Goal: Task Accomplishment & Management: Manage account settings

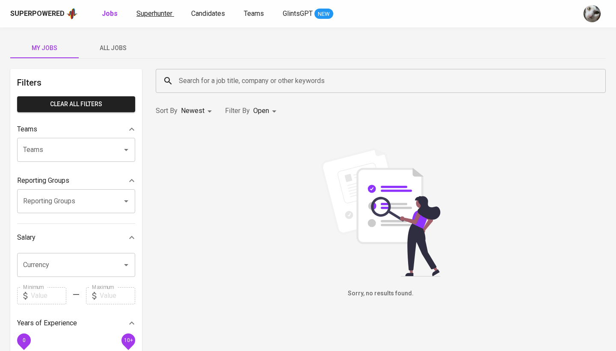
click at [149, 17] on span "Superhunter" at bounding box center [154, 13] width 36 height 8
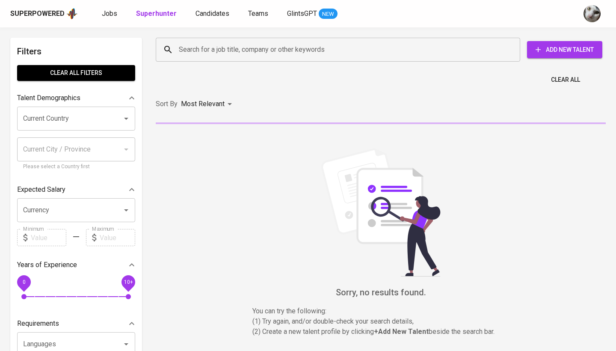
click at [205, 57] on input "Search for a job title, company or other keywords" at bounding box center [340, 49] width 327 height 16
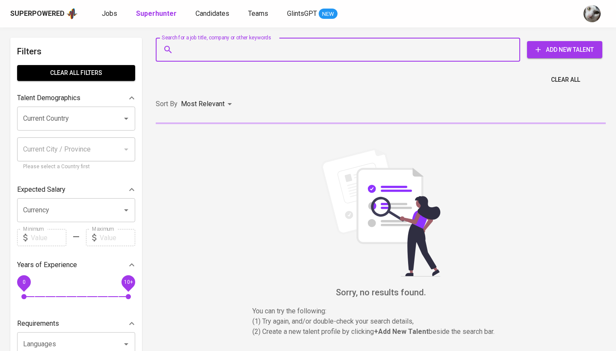
paste input "[EMAIL_ADDRESS][DOMAIN_NAME]"
type input "[EMAIL_ADDRESS][DOMAIN_NAME]"
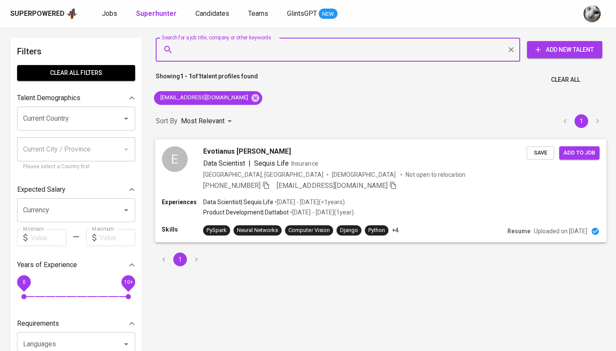
click at [487, 183] on div "[PHONE_NUMBER] [EMAIL_ADDRESS][DOMAIN_NAME]" at bounding box center [364, 185] width 323 height 10
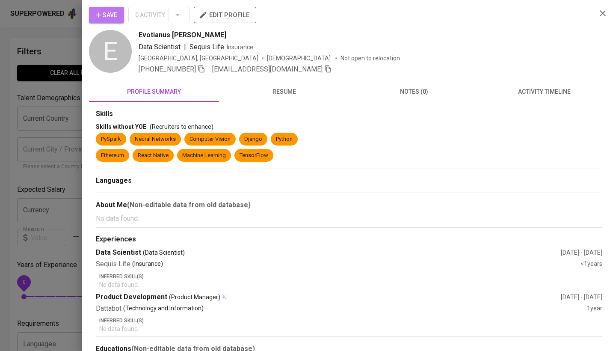
click at [112, 10] on span "Save" at bounding box center [106, 15] width 21 height 11
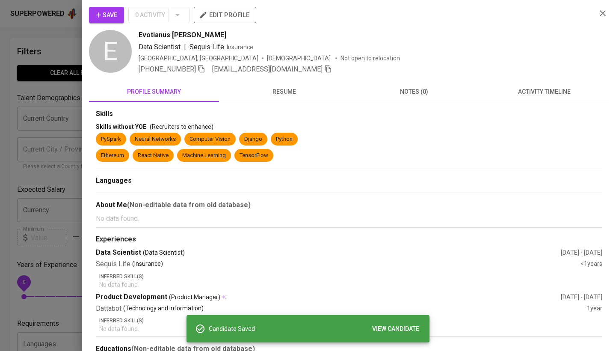
click at [10, 170] on div at bounding box center [308, 175] width 616 height 351
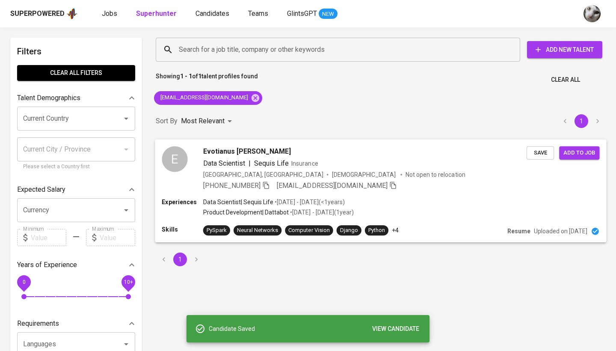
click at [578, 143] on div "Save Add to job" at bounding box center [564, 150] width 77 height 17
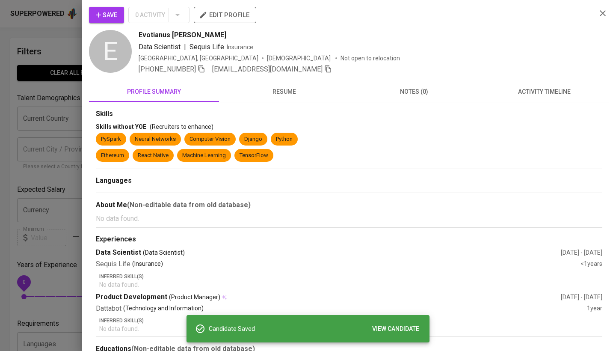
click at [64, 186] on div at bounding box center [308, 175] width 616 height 351
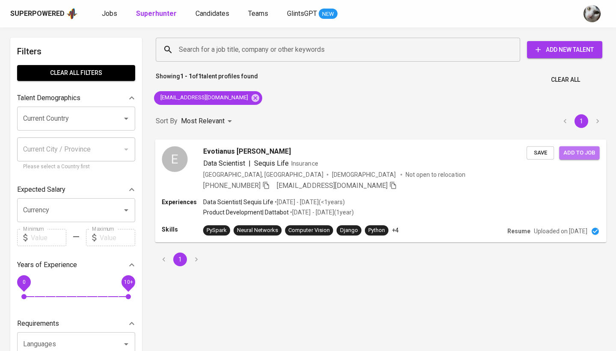
click at [581, 152] on span "Add to job" at bounding box center [579, 153] width 32 height 10
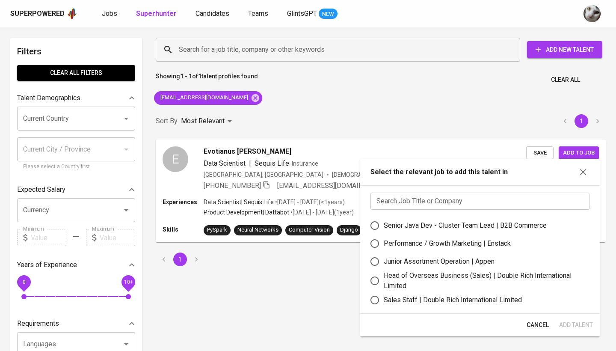
click at [500, 197] on input "text" at bounding box center [479, 200] width 219 height 17
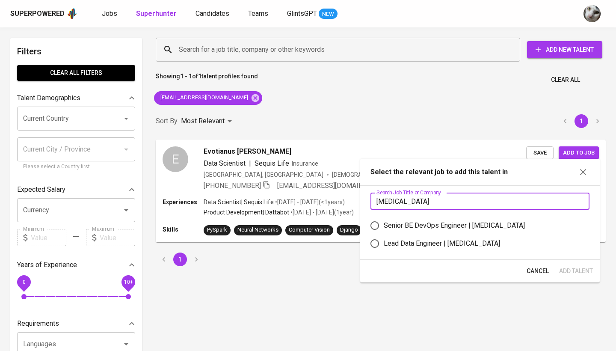
type input "[MEDICAL_DATA]"
click at [451, 224] on div "Senior BE DevOps Engineer | [MEDICAL_DATA]" at bounding box center [454, 225] width 141 height 10
click at [384, 224] on input "Senior BE DevOps Engineer | [MEDICAL_DATA]" at bounding box center [375, 225] width 18 height 18
radio input "true"
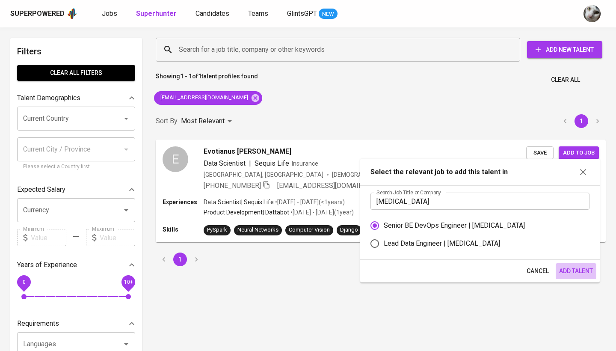
click at [578, 273] on span "Add Talent" at bounding box center [576, 271] width 34 height 11
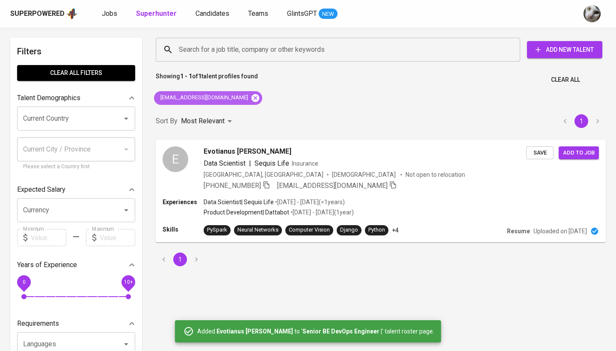
click at [251, 98] on icon at bounding box center [255, 98] width 8 height 8
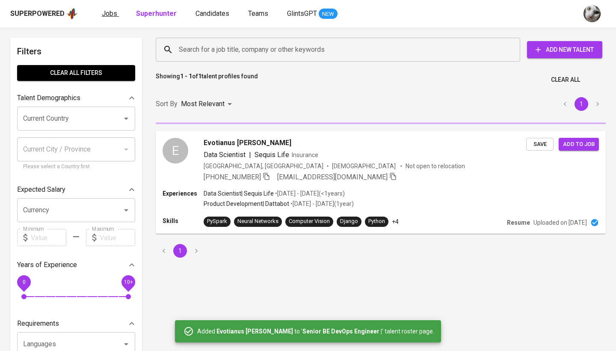
click at [111, 14] on span "Jobs" at bounding box center [109, 13] width 15 height 8
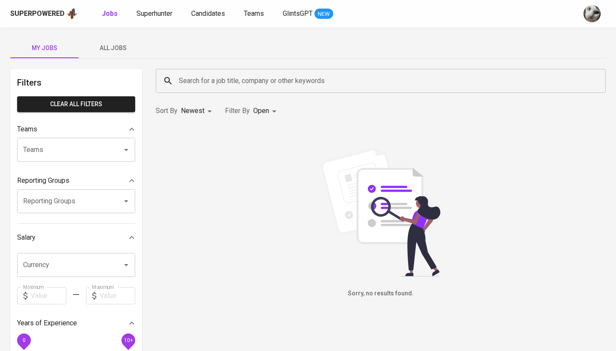
click at [118, 41] on button "All Jobs" at bounding box center [113, 48] width 68 height 21
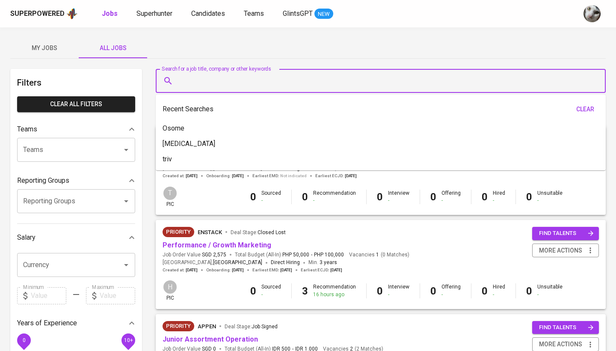
click at [194, 80] on input "Search for a job title, company or other keywords" at bounding box center [383, 81] width 412 height 16
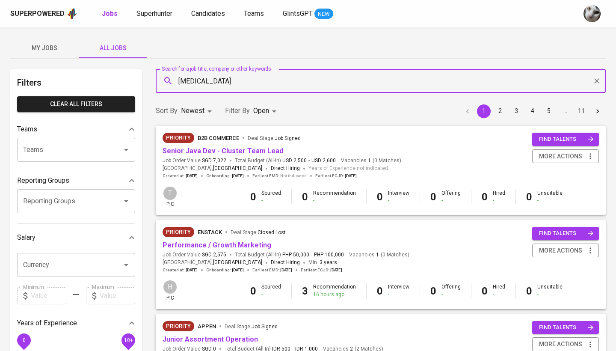
type input "meridia"
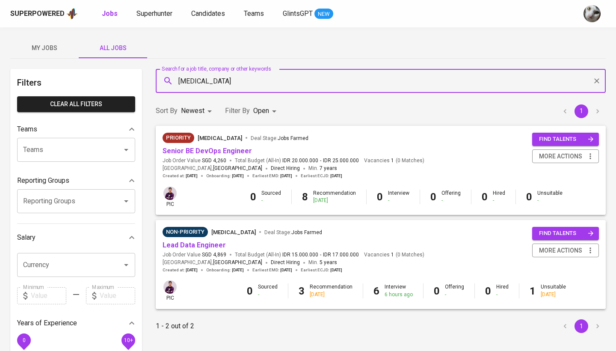
click at [572, 140] on span "find talents" at bounding box center [566, 139] width 55 height 10
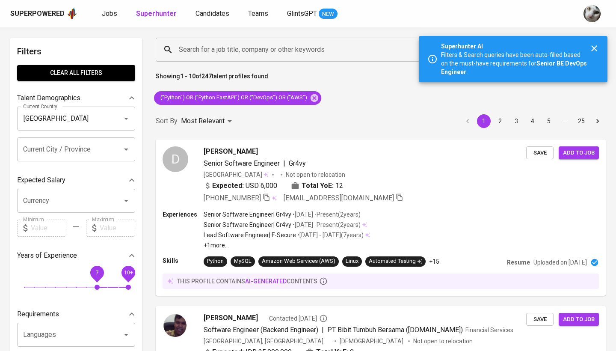
click at [119, 5] on div "Superpowered Jobs Superhunter Candidates Teams GlintsGPT NEW" at bounding box center [308, 13] width 616 height 27
click at [115, 9] on span "Jobs" at bounding box center [109, 13] width 15 height 8
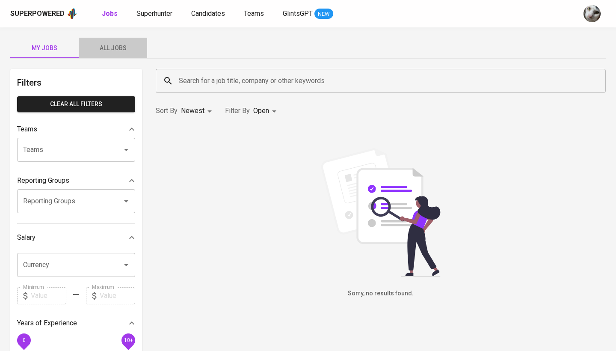
click at [120, 42] on button "All Jobs" at bounding box center [113, 48] width 68 height 21
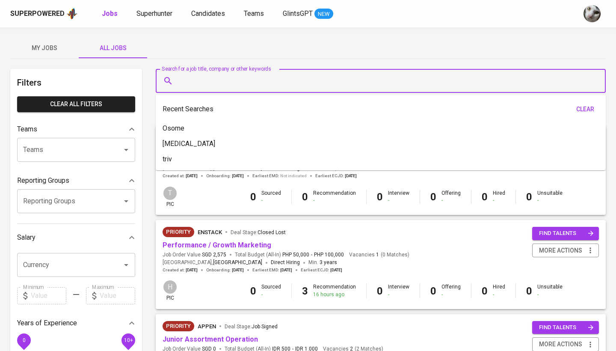
click at [191, 81] on input "Search for a job title, company or other keywords" at bounding box center [383, 81] width 412 height 16
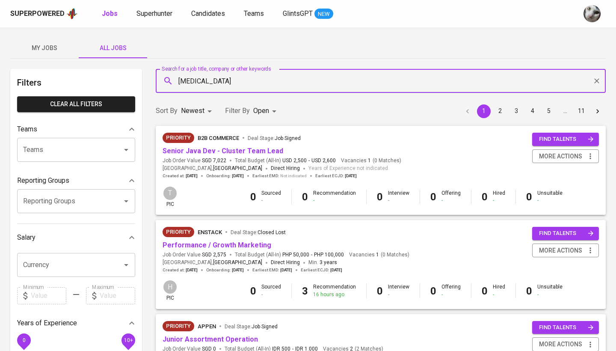
type input "meridia"
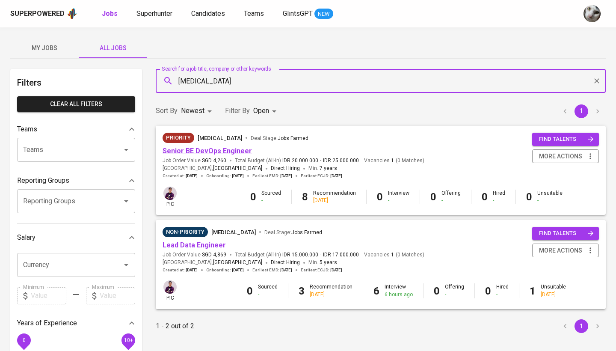
click at [204, 149] on link "Senior BE DevOps Engineer" at bounding box center [206, 151] width 89 height 8
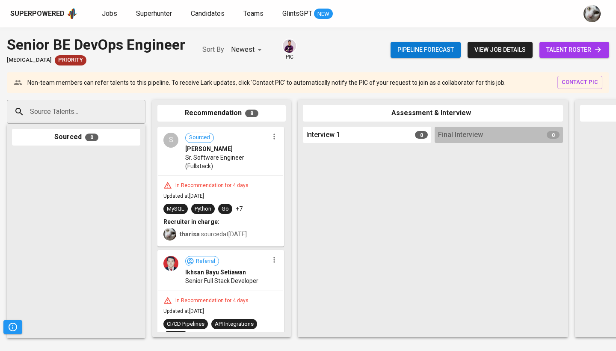
click at [573, 50] on span "talent roster" at bounding box center [574, 49] width 56 height 11
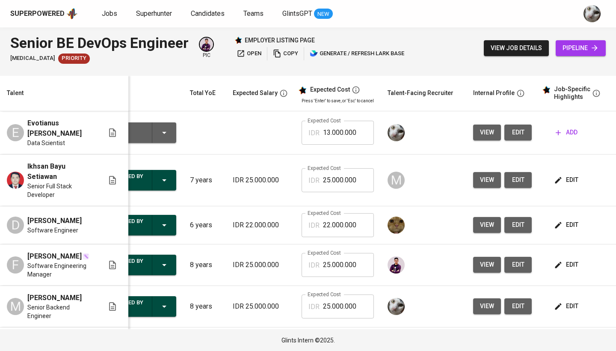
scroll to position [0, 40]
click at [516, 136] on span "edit" at bounding box center [518, 132] width 14 height 11
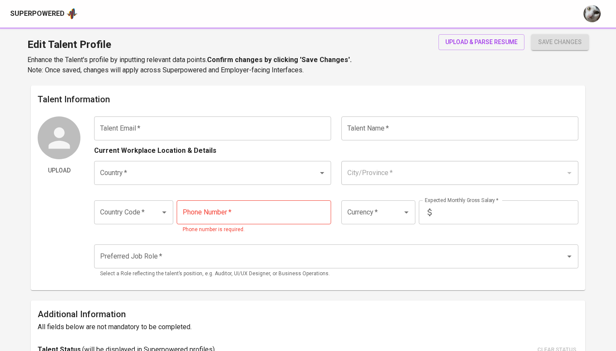
type input "[EMAIL_ADDRESS][DOMAIN_NAME]"
type input "Evotianus BENEDICTO"
type input "Indonesia"
type input "Jakarta Pusat, DKI Jakarta"
type input "+62"
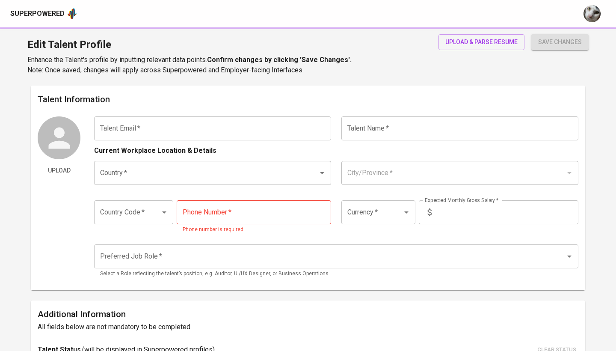
type input "895-0645-0889"
type input "13,000,000"
radio input "true"
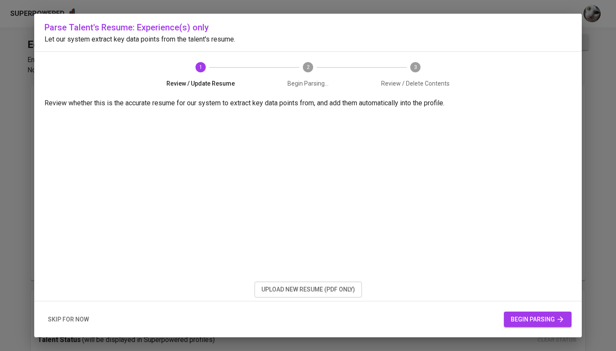
click at [311, 292] on span "upload new resume (pdf only)" at bounding box center [308, 289] width 94 height 11
click at [539, 322] on span "begin parsing" at bounding box center [538, 319] width 54 height 11
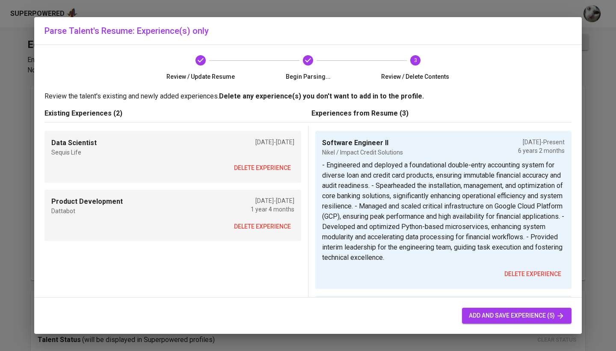
click at [258, 173] on button "delete experience" at bounding box center [262, 168] width 64 height 16
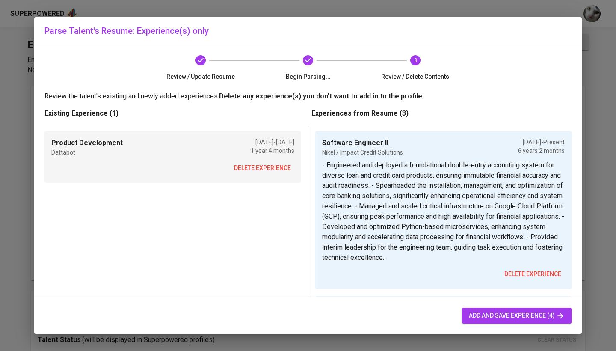
click at [257, 170] on span "delete experience" at bounding box center [262, 167] width 57 height 11
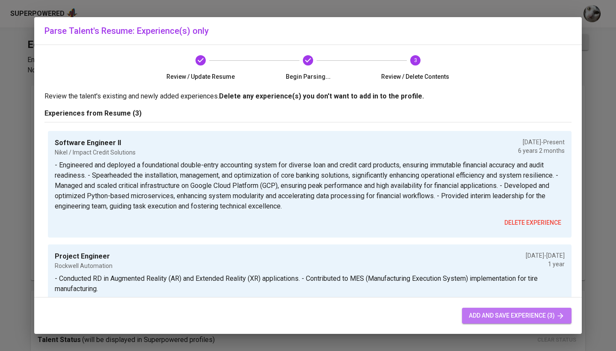
click at [508, 316] on span "add and save experience (3)" at bounding box center [517, 315] width 96 height 11
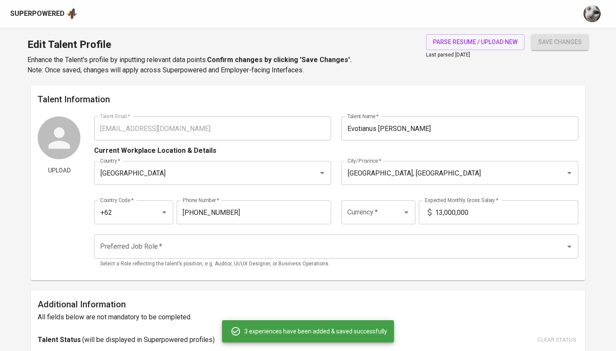
type input "Software Engineer II"
type input "Nikel / Impact Credit Solutions"
checkbox input "true"
type input "07/01/2019"
type textarea "- Engineered and deployed a foundational double-entry accounting system for div…"
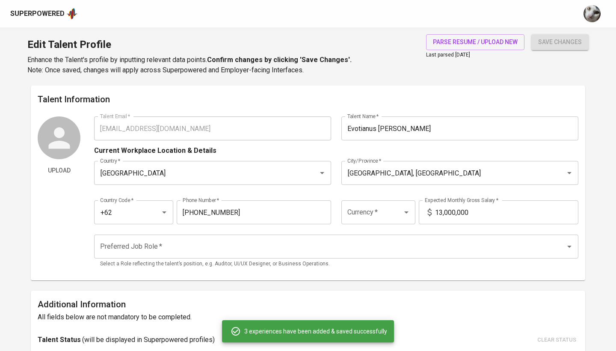
type input "Project Engineer"
type input "Rockwell Automation"
type input "07/01/2018"
type input "07/01/2019"
type textarea "- Conducted RD in Augmented Reality (AR) and Extended Reality (XR) applications…"
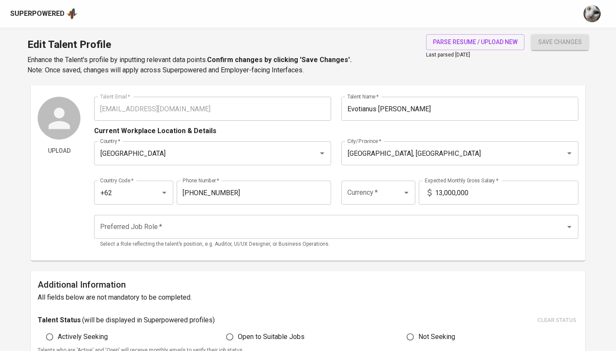
scroll to position [22, 0]
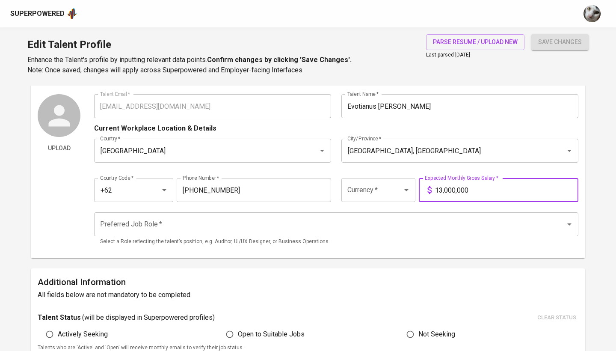
drag, startPoint x: 468, startPoint y: 187, endPoint x: 422, endPoint y: 186, distance: 45.8
click at [422, 186] on div "13,000,000 Expected Monthly Gross Salary *" at bounding box center [498, 190] width 159 height 24
type input "25,000,000"
click at [560, 42] on button "save changes" at bounding box center [559, 42] width 57 height 16
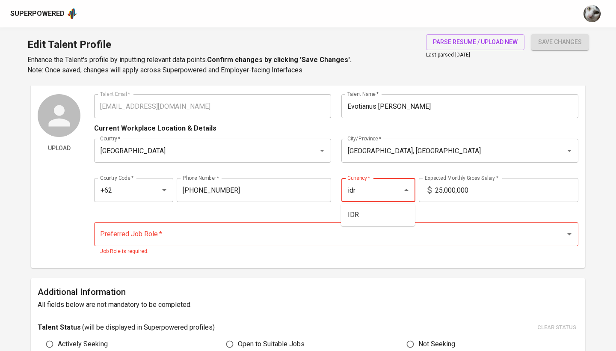
click at [560, 42] on button "save changes" at bounding box center [559, 42] width 57 height 16
type input "IDR"
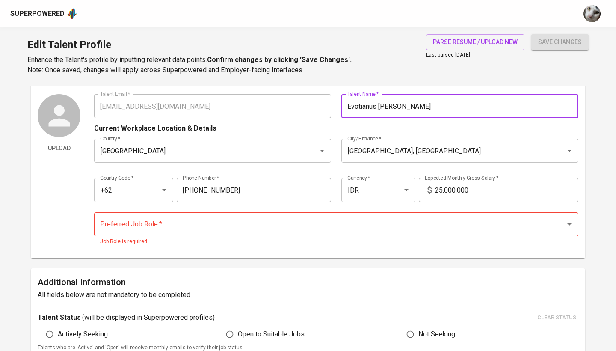
drag, startPoint x: 419, startPoint y: 104, endPoint x: 388, endPoint y: 104, distance: 30.8
type input "Evotianus Benedicto"
click at [560, 42] on button "save changes" at bounding box center [559, 42] width 57 height 16
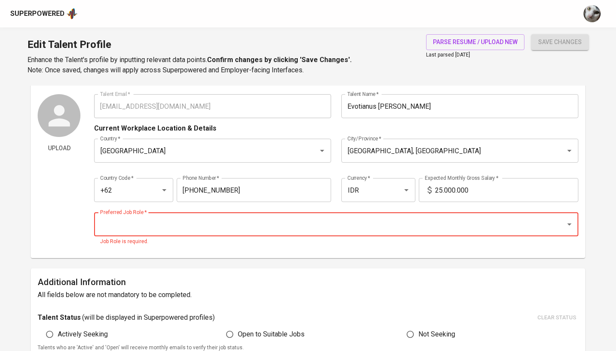
paste input "0818-0606-0414"
type input "0818-0606-0414"
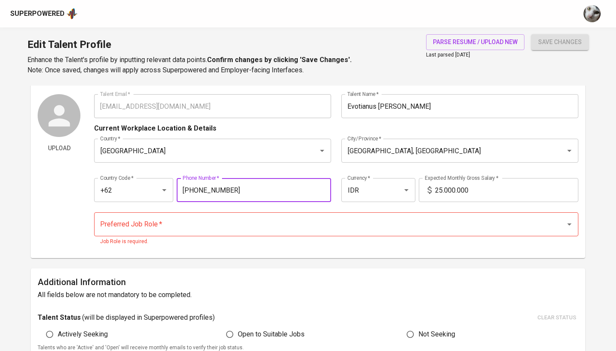
click at [218, 189] on input "895-0645-0889" at bounding box center [254, 190] width 154 height 24
paste input "18-0606-0414"
type input "818-0606-0414"
click at [201, 222] on input "Preferred Job Role   *" at bounding box center [324, 224] width 452 height 16
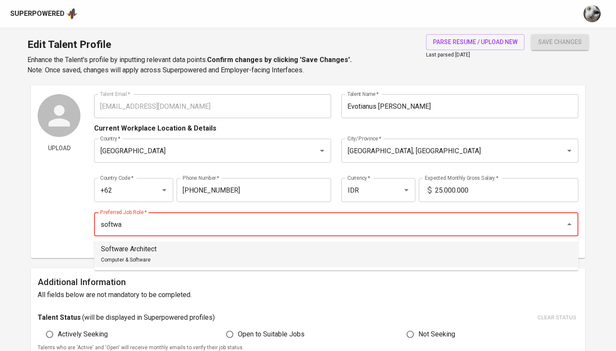
click at [167, 261] on li "Software Architect Computer & Software" at bounding box center [336, 254] width 484 height 26
type input "Software Architect"
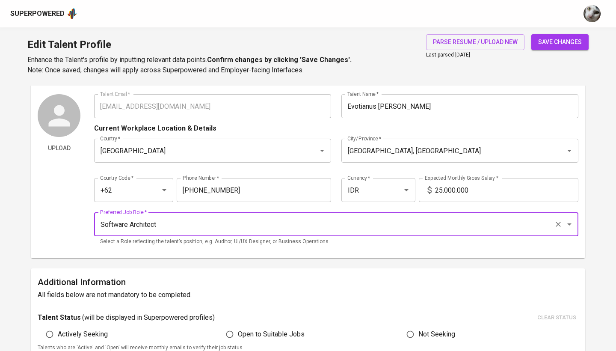
click at [91, 334] on span "Actively Seeking" at bounding box center [83, 334] width 50 height 10
click at [58, 334] on input "Actively Seeking" at bounding box center [49, 334] width 16 height 16
radio input "true"
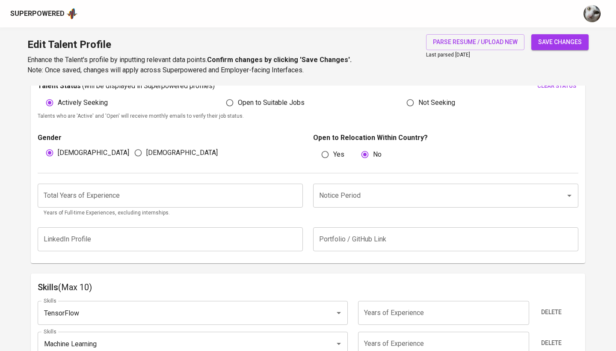
scroll to position [260, 0]
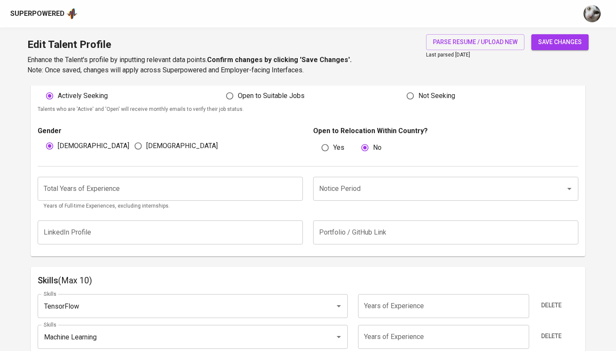
click at [166, 191] on input "number" at bounding box center [170, 189] width 265 height 24
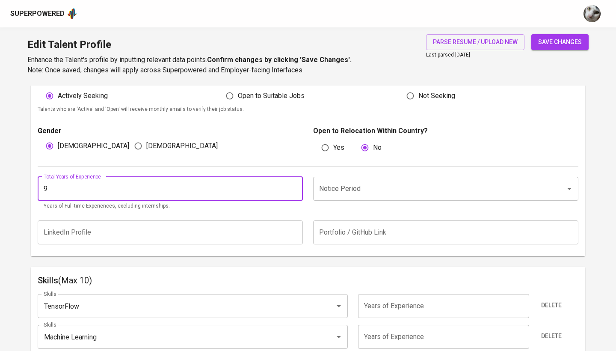
click at [393, 195] on div "Notice Period" at bounding box center [445, 189] width 265 height 24
type input "9"
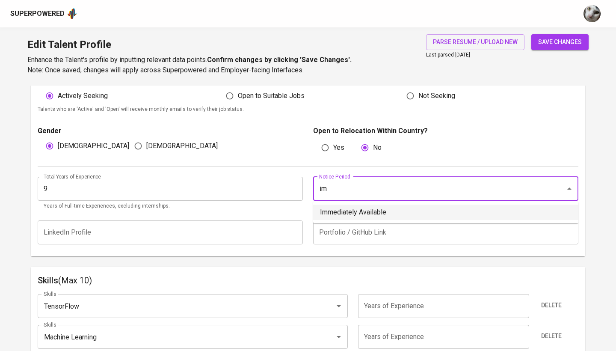
click at [383, 216] on li "Immediately Available" at bounding box center [445, 211] width 265 height 15
type input "Immediately Available"
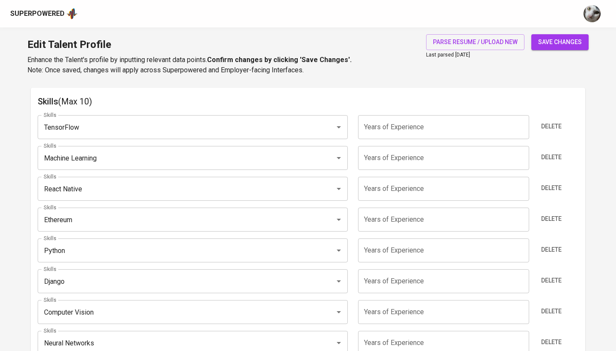
scroll to position [457, 0]
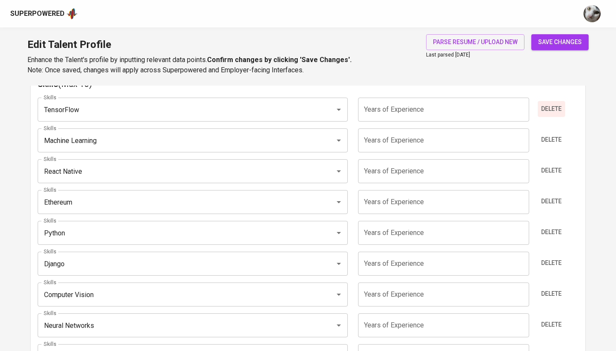
click at [549, 109] on span "Delete" at bounding box center [551, 108] width 21 height 11
click at [549, 134] on span "Delete" at bounding box center [551, 139] width 21 height 11
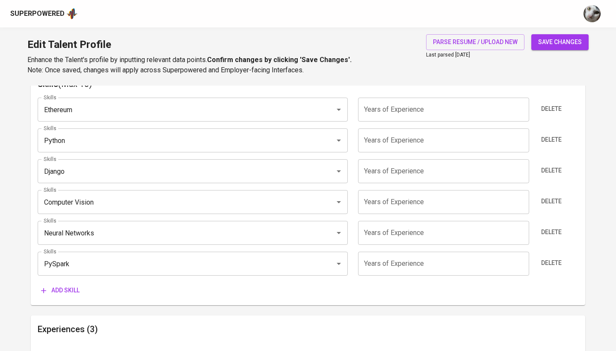
click at [549, 109] on span "Delete" at bounding box center [551, 108] width 21 height 11
click at [549, 134] on span "Delete" at bounding box center [551, 139] width 21 height 11
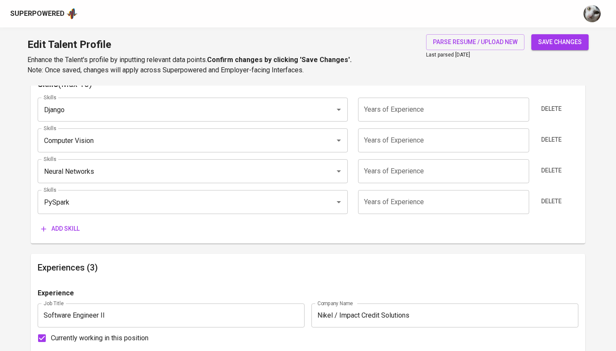
click at [549, 109] on span "Delete" at bounding box center [551, 108] width 21 height 11
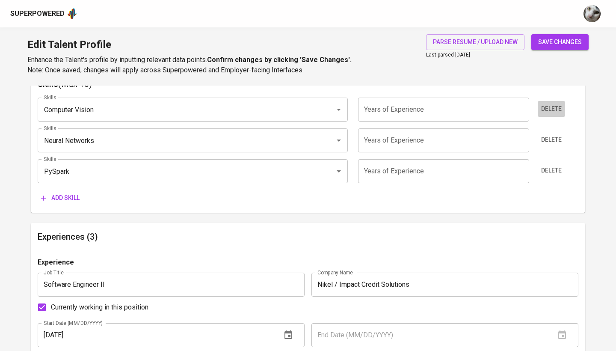
click at [549, 109] on span "Delete" at bounding box center [551, 108] width 21 height 11
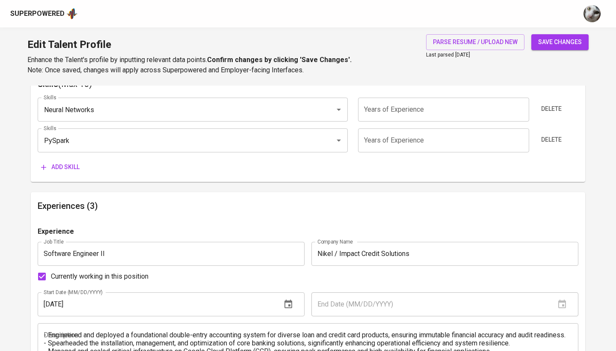
click at [549, 109] on span "Delete" at bounding box center [551, 108] width 21 height 11
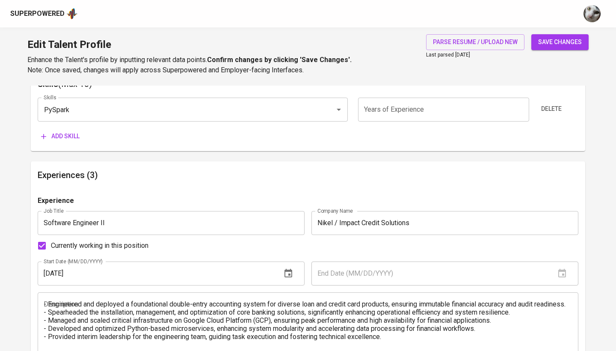
click at [549, 109] on span "Delete" at bounding box center [551, 108] width 21 height 11
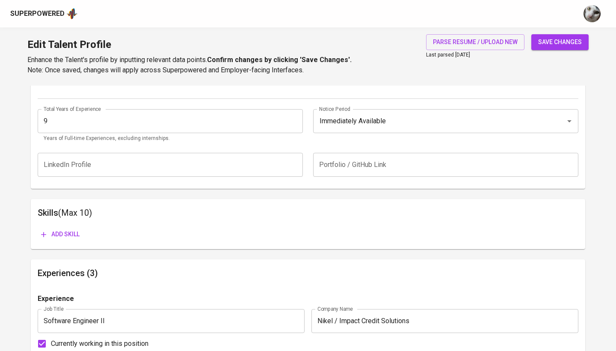
scroll to position [319, 0]
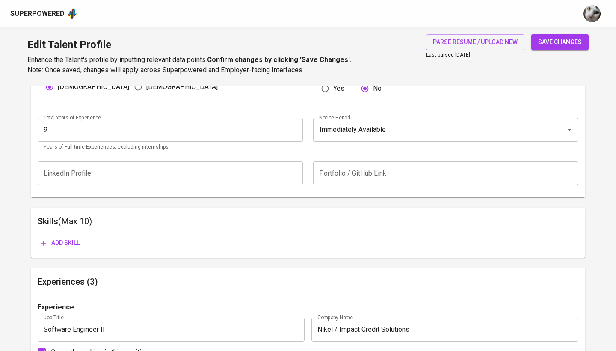
click at [53, 244] on span "Add skill" at bounding box center [60, 242] width 38 height 11
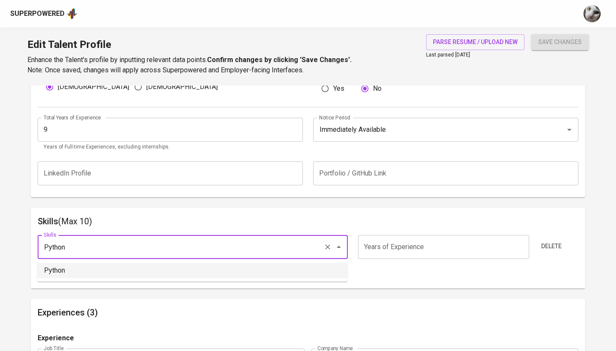
type input "Python"
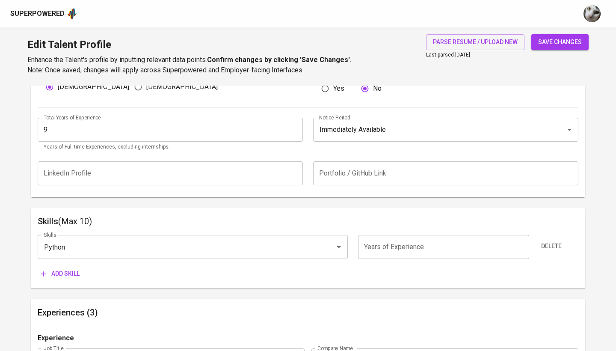
click at [394, 242] on input "number" at bounding box center [443, 247] width 171 height 24
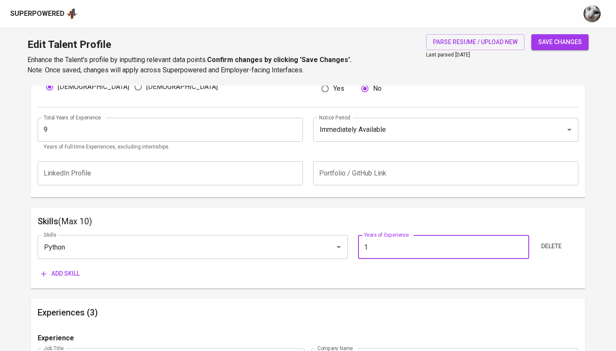
type input "1"
click at [547, 37] on span "save changes" at bounding box center [560, 42] width 44 height 11
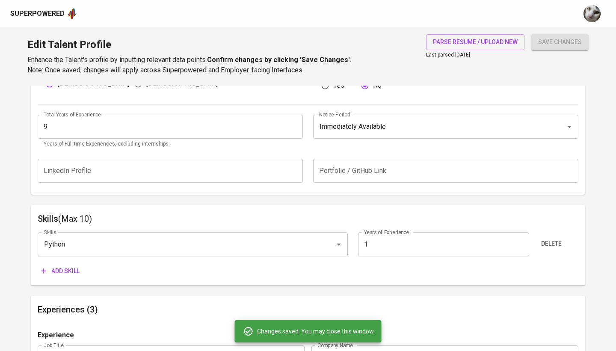
click at [64, 267] on span "Add skill" at bounding box center [60, 271] width 38 height 11
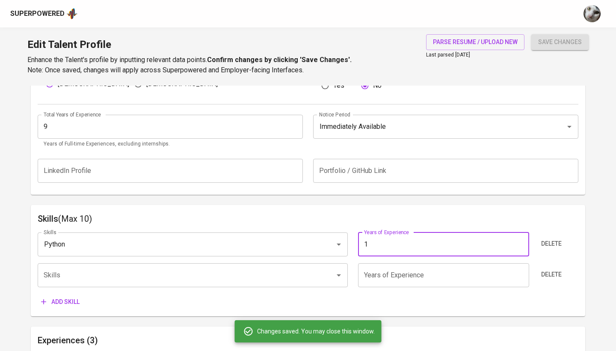
click at [419, 236] on input "1" at bounding box center [443, 244] width 171 height 24
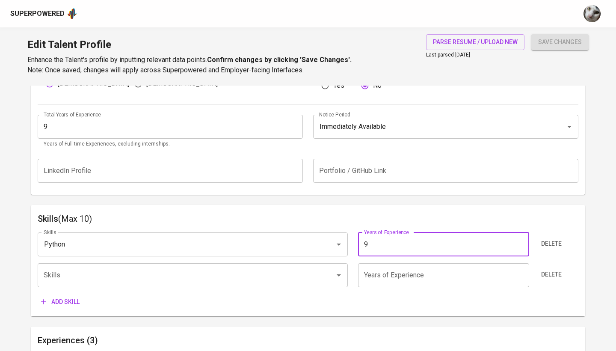
type input "9"
click at [560, 42] on button "save changes" at bounding box center [559, 42] width 57 height 16
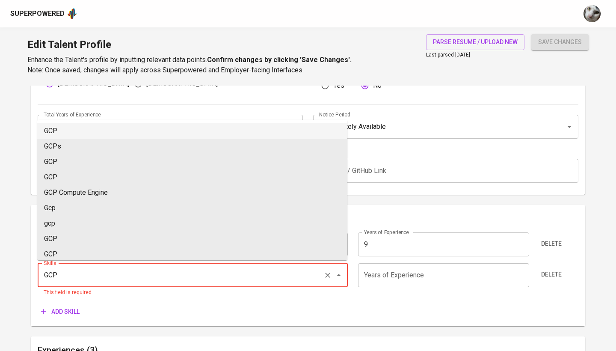
click at [218, 133] on li "GCP" at bounding box center [192, 130] width 310 height 15
type input "GCP"
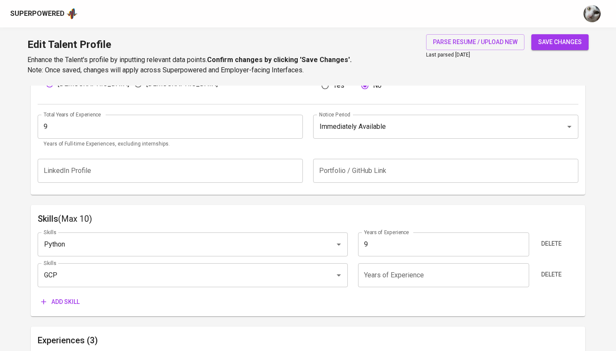
click at [401, 276] on input "number" at bounding box center [443, 275] width 171 height 24
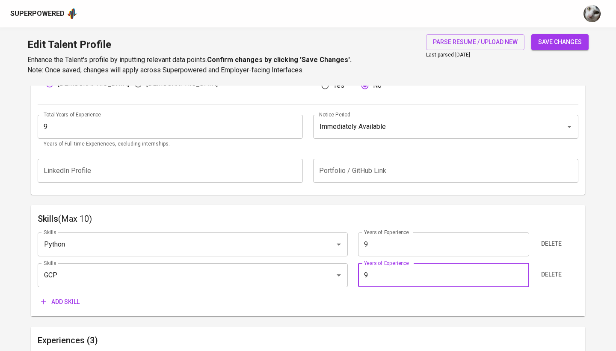
type input "9"
click at [71, 302] on span "Add skill" at bounding box center [60, 301] width 38 height 11
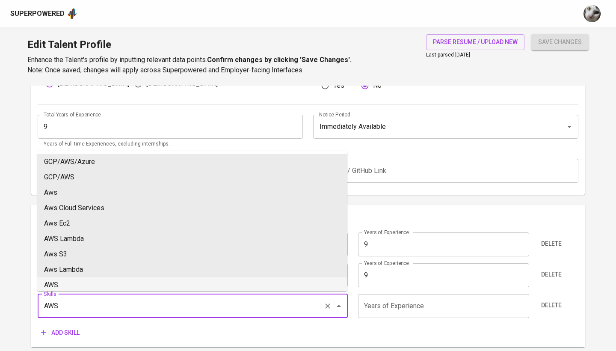
click at [82, 280] on li "AWS" at bounding box center [192, 284] width 310 height 15
type input "AWS"
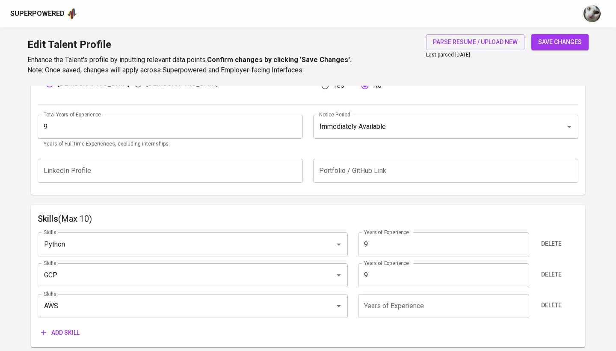
click at [399, 299] on input "number" at bounding box center [443, 306] width 171 height 24
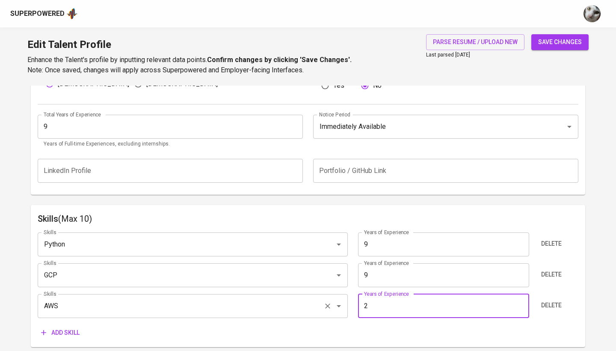
type input "2"
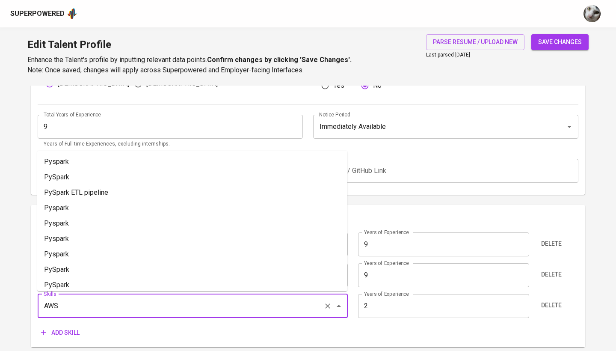
click at [289, 304] on input "AWS" at bounding box center [180, 306] width 278 height 16
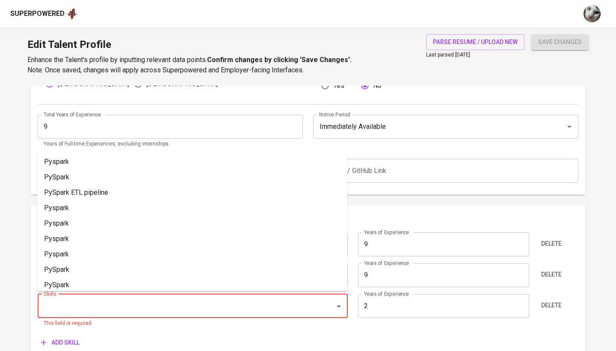
type input "1"
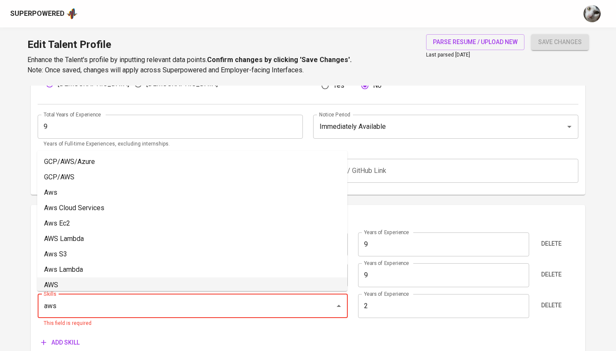
click at [128, 282] on li "AWS" at bounding box center [192, 284] width 310 height 15
type input "AWS"
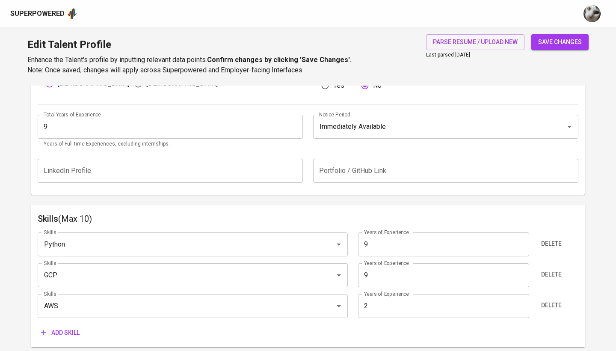
click at [377, 299] on input "2" at bounding box center [443, 306] width 171 height 24
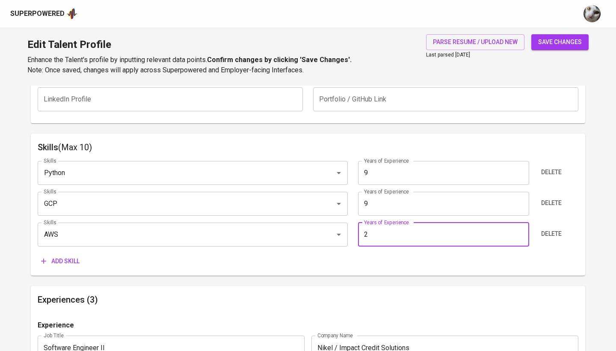
scroll to position [410, 0]
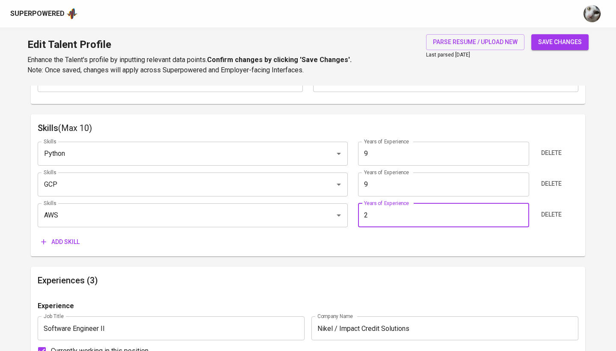
click at [57, 241] on span "Add skill" at bounding box center [60, 241] width 38 height 11
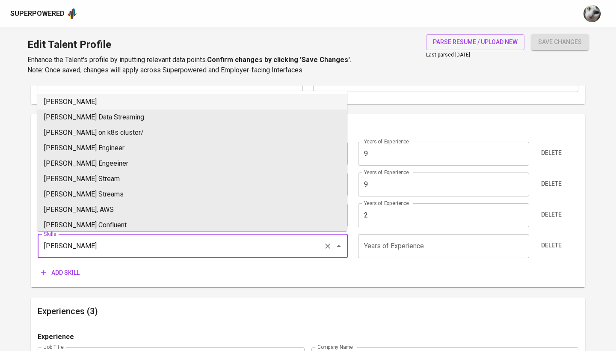
click at [213, 104] on li "Kafka" at bounding box center [192, 101] width 310 height 15
type input "Kafka"
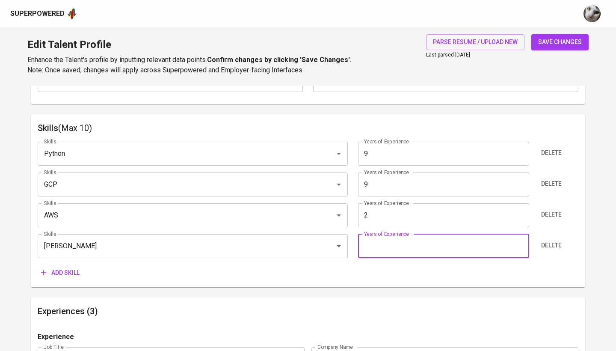
click at [379, 243] on input "number" at bounding box center [443, 246] width 171 height 24
type input "1"
type input "9"
click at [560, 42] on button "save changes" at bounding box center [559, 42] width 57 height 16
type input "Apache Kafka"
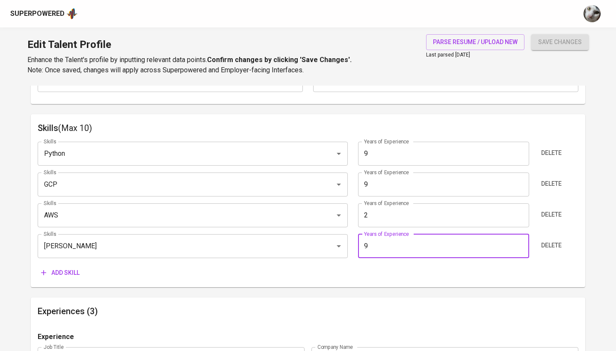
type input "Python"
type input "9"
type input "AWS"
type input "2"
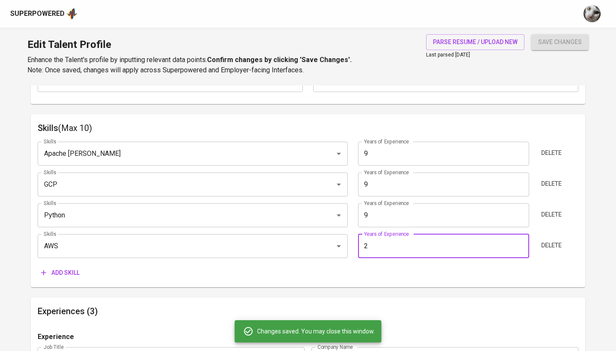
click at [65, 273] on span "Add skill" at bounding box center [60, 272] width 38 height 11
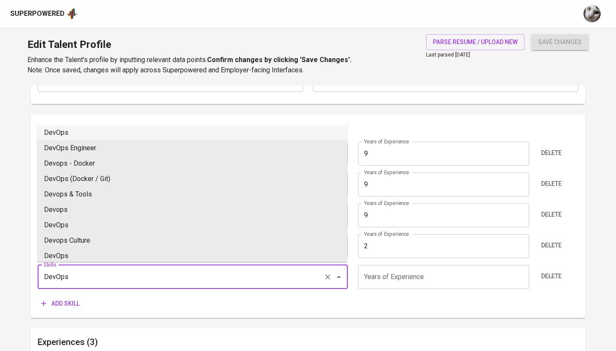
click at [115, 128] on li "DevOps" at bounding box center [192, 132] width 310 height 15
type input "DevOps"
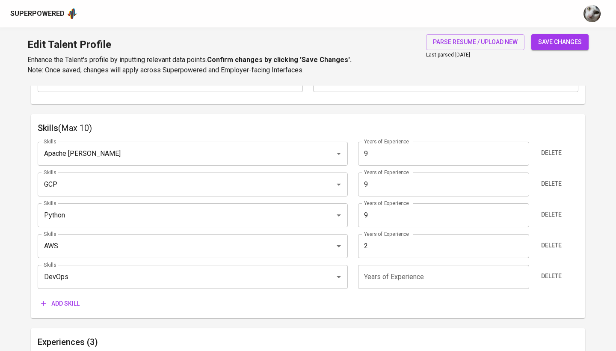
click at [381, 280] on input "number" at bounding box center [443, 277] width 171 height 24
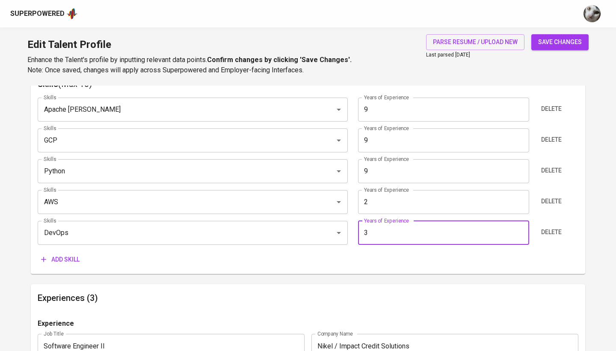
scroll to position [461, 0]
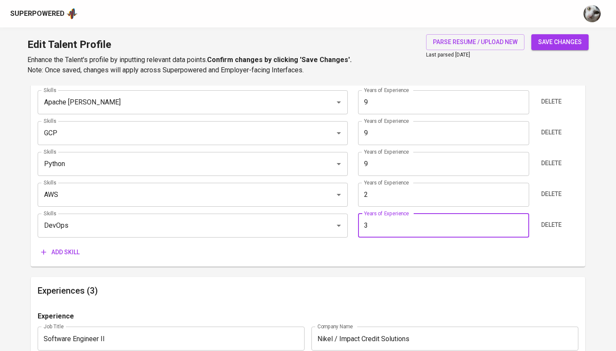
type input "3"
click at [65, 254] on span "Add skill" at bounding box center [60, 252] width 38 height 11
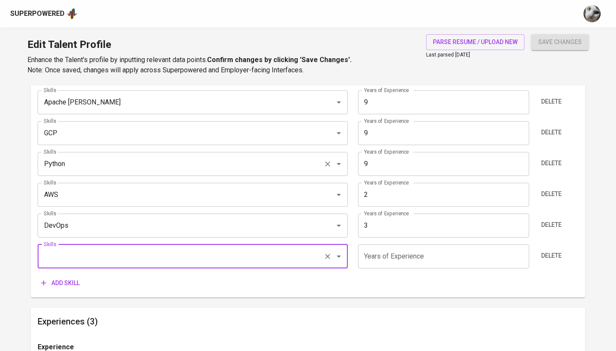
type input "u"
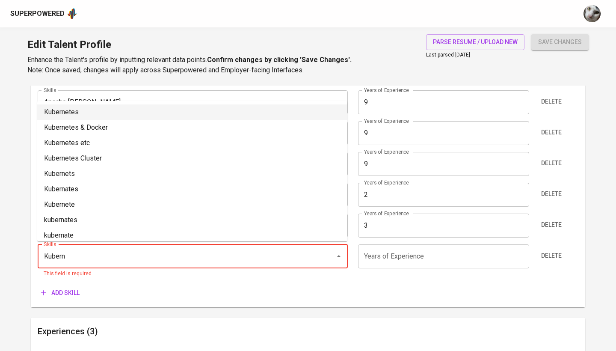
click at [129, 112] on li "Kubernetes" at bounding box center [192, 111] width 310 height 15
type input "Kubernetes"
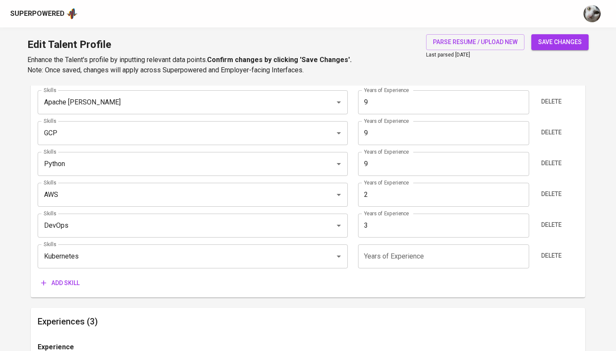
click at [397, 230] on input "3" at bounding box center [443, 225] width 171 height 24
click at [408, 196] on input "2" at bounding box center [443, 195] width 171 height 24
click at [415, 165] on input "9" at bounding box center [443, 164] width 171 height 24
type input "6"
click at [411, 133] on input "9" at bounding box center [443, 133] width 171 height 24
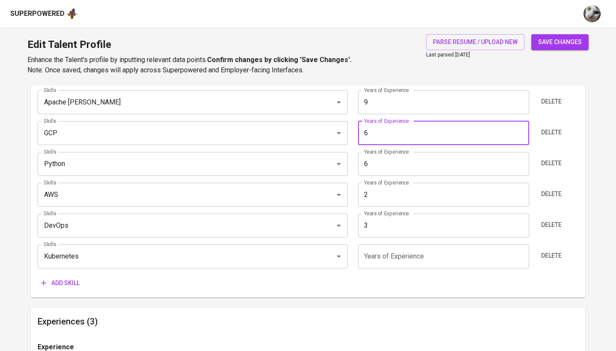
type input "6"
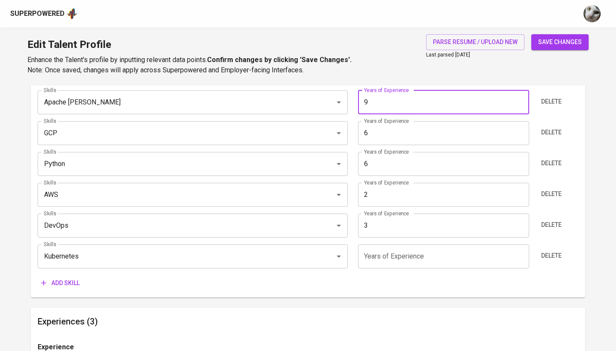
click at [417, 97] on input "9" at bounding box center [443, 102] width 171 height 24
click at [423, 104] on input "9" at bounding box center [443, 102] width 171 height 24
type input "6"
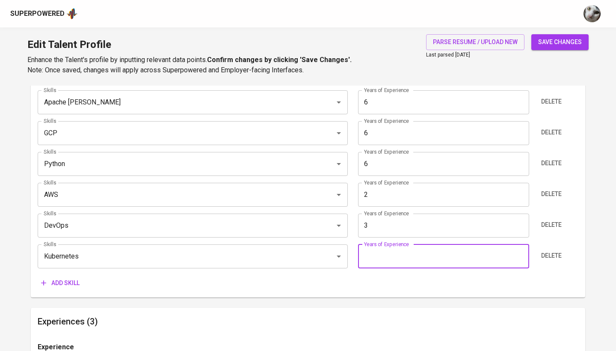
click at [394, 251] on input "number" at bounding box center [443, 256] width 171 height 24
type input "6"
click at [73, 278] on span "Add skill" at bounding box center [60, 282] width 38 height 11
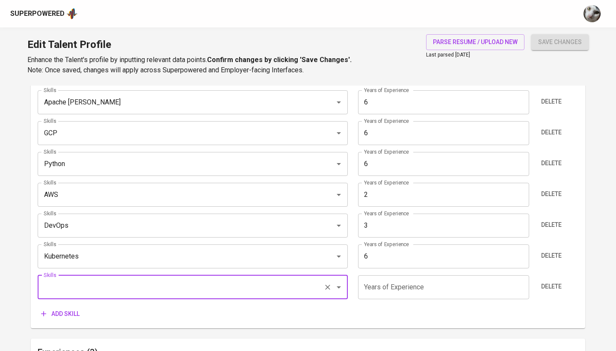
click at [446, 254] on input "6" at bounding box center [443, 256] width 171 height 24
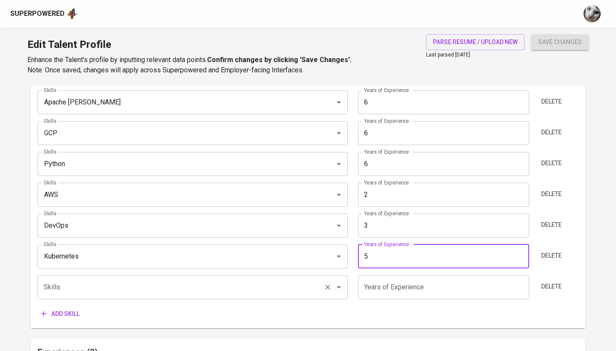
type input "5"
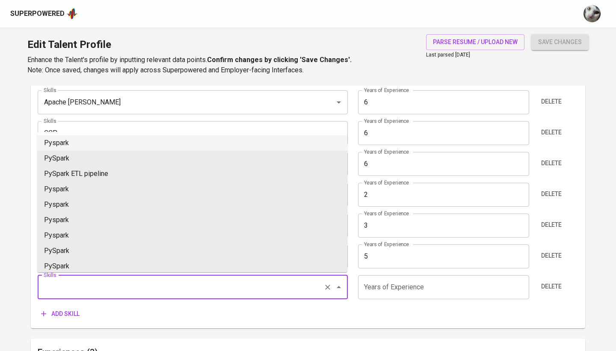
click at [221, 289] on input "Skills" at bounding box center [180, 287] width 278 height 16
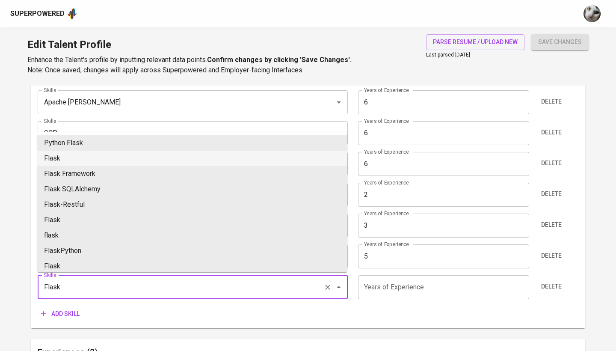
click at [214, 155] on li "Flask" at bounding box center [192, 158] width 310 height 15
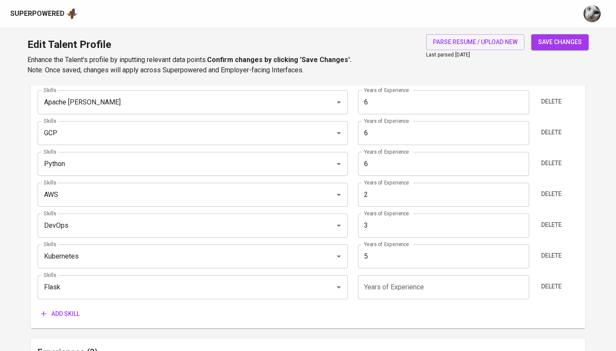
type input "Flask"
click at [72, 311] on span "Add skill" at bounding box center [60, 313] width 38 height 11
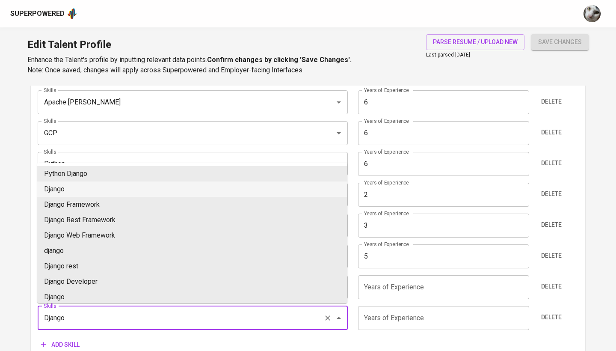
click at [88, 189] on li "Django" at bounding box center [192, 188] width 310 height 15
type input "Django"
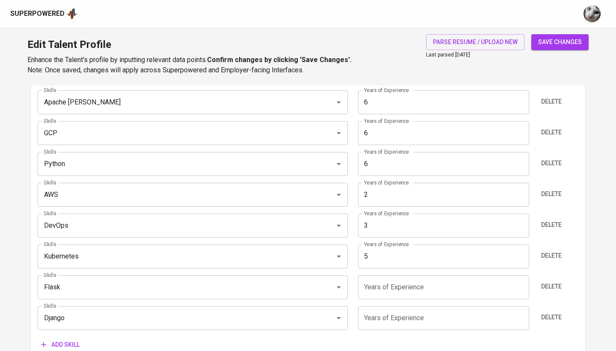
click at [389, 287] on input "number" at bounding box center [443, 287] width 171 height 24
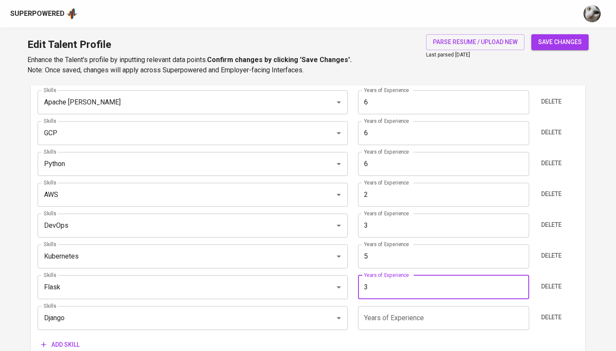
type input "3"
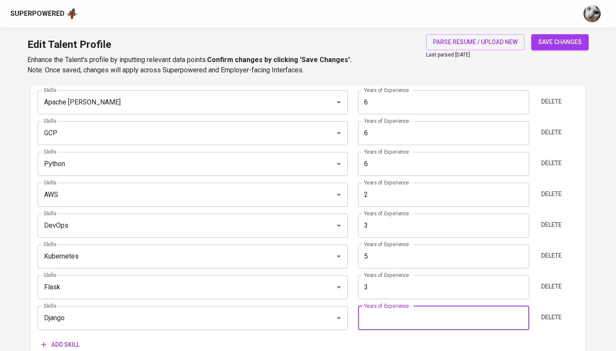
click at [382, 318] on input "number" at bounding box center [443, 318] width 171 height 24
type input "3"
click at [555, 43] on span "save changes" at bounding box center [560, 42] width 44 height 11
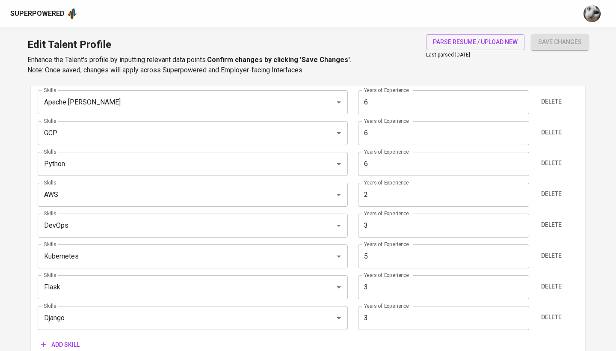
type input "Python"
type input "Apache Kafka"
type input "Kubernetes"
type input "5"
type input "Django"
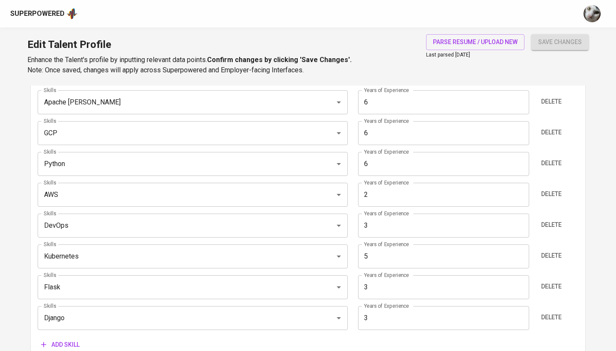
type input "Flask"
type input "3"
type input "DevOps"
type input "AWS"
type input "2"
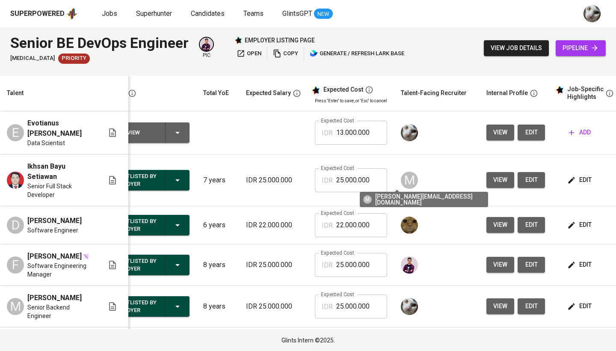
scroll to position [0, 56]
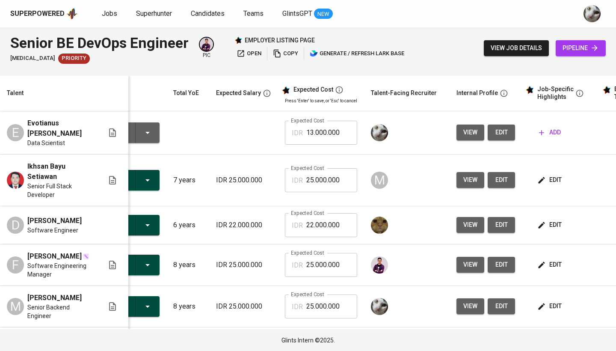
click at [491, 44] on span "view job details" at bounding box center [515, 48] width 51 height 11
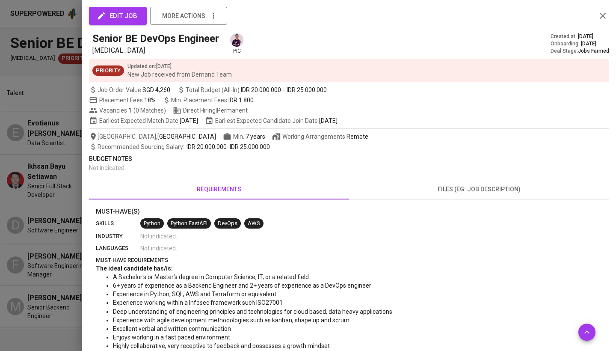
scroll to position [100, 0]
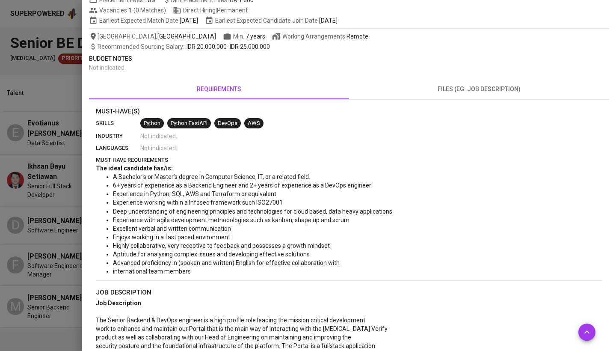
click at [44, 148] on div at bounding box center [308, 175] width 616 height 351
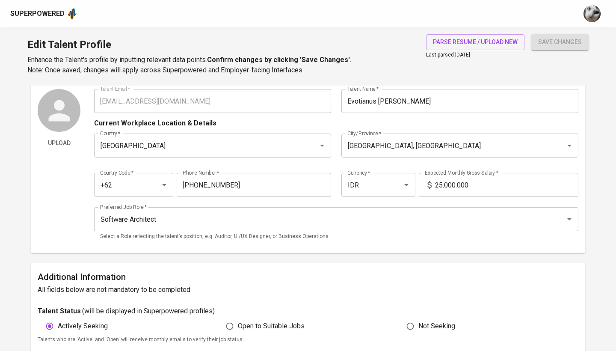
scroll to position [27, 0]
click at [316, 229] on div "Software Architect Preferred Job Role *" at bounding box center [336, 219] width 484 height 24
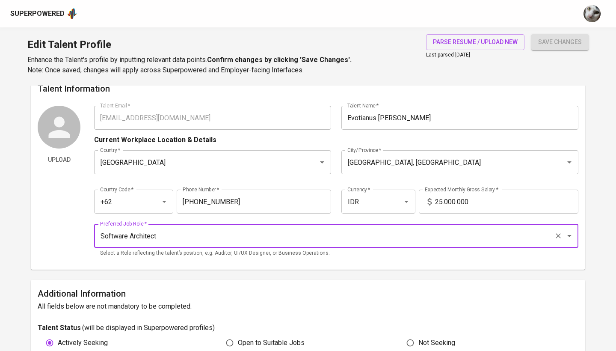
scroll to position [9, 0]
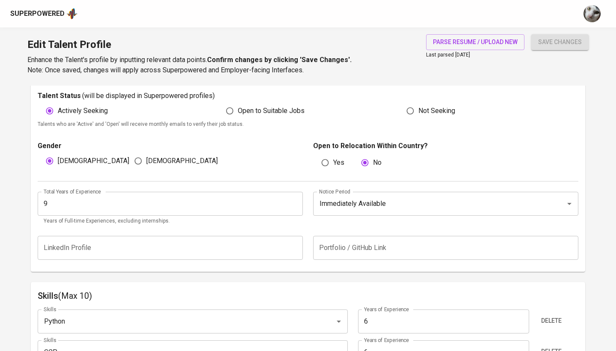
scroll to position [244, 0]
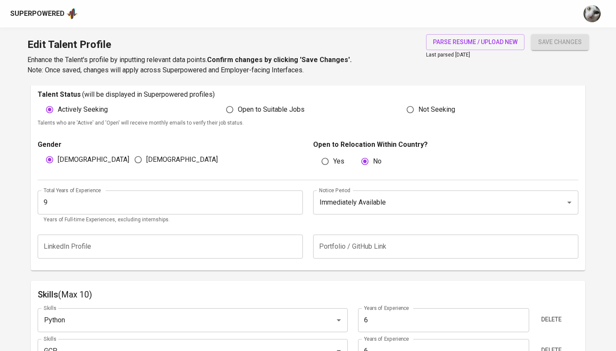
click at [273, 197] on input "9" at bounding box center [170, 202] width 265 height 24
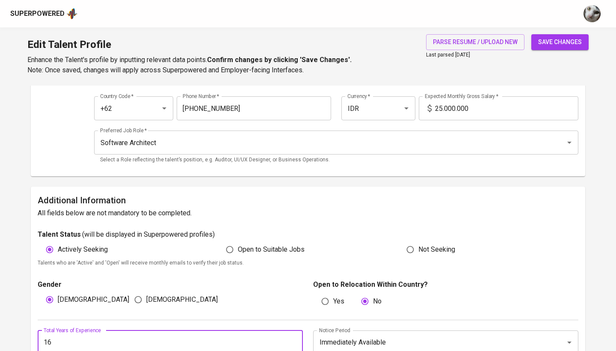
scroll to position [94, 0]
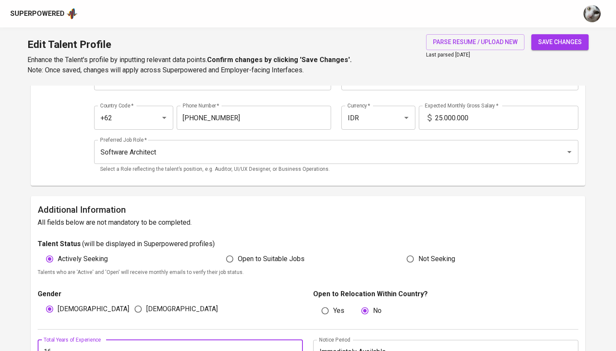
click at [546, 42] on span "save changes" at bounding box center [560, 42] width 44 height 11
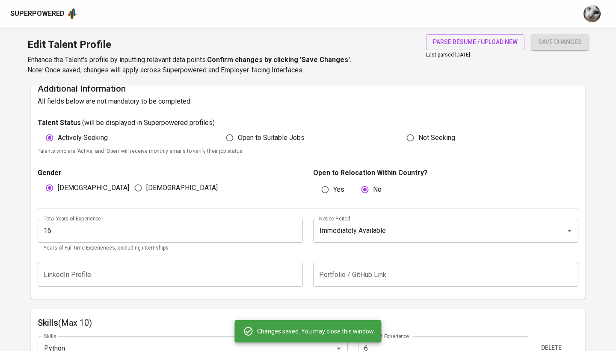
scroll to position [216, 0]
click at [266, 231] on input "16" at bounding box center [170, 230] width 265 height 24
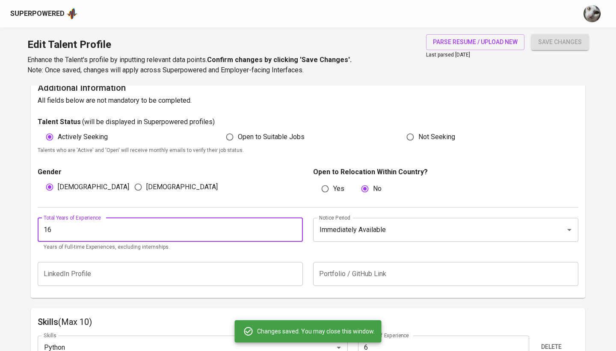
click at [266, 231] on input "16" at bounding box center [170, 230] width 265 height 24
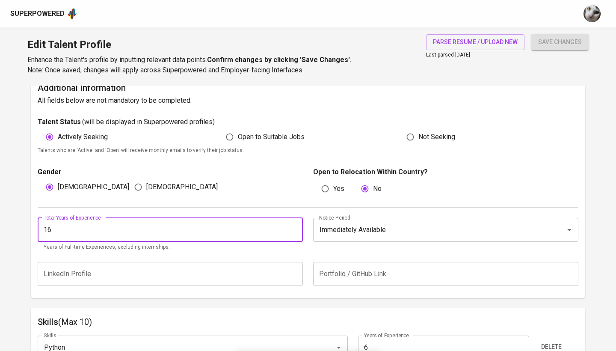
click at [266, 231] on input "16" at bounding box center [170, 230] width 265 height 24
type input "9"
click at [560, 42] on button "save changes" at bounding box center [559, 42] width 57 height 16
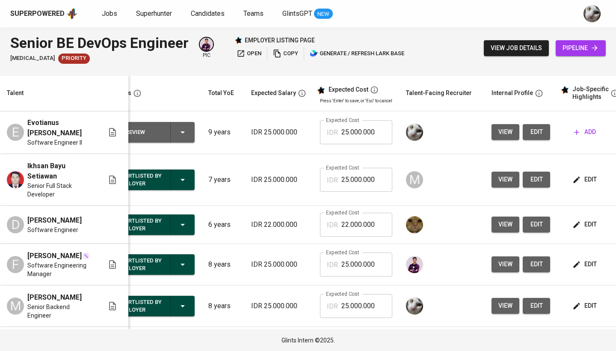
scroll to position [0, 24]
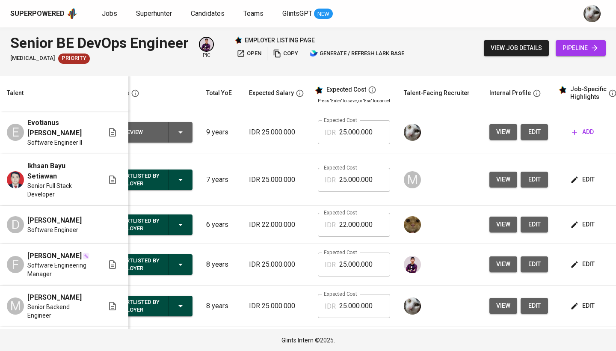
click at [584, 174] on span "edit" at bounding box center [583, 179] width 23 height 11
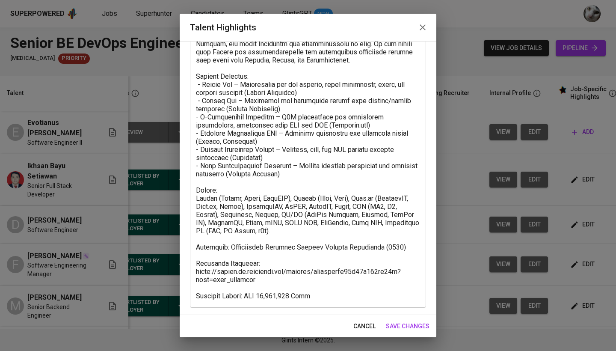
scroll to position [277, 0]
click at [363, 328] on span "cancel" at bounding box center [364, 326] width 22 height 11
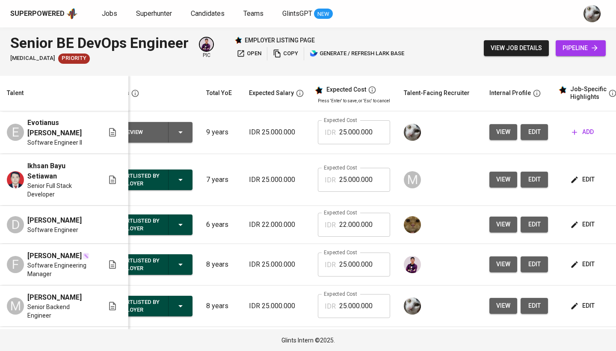
click at [502, 132] on span "view" at bounding box center [503, 132] width 14 height 11
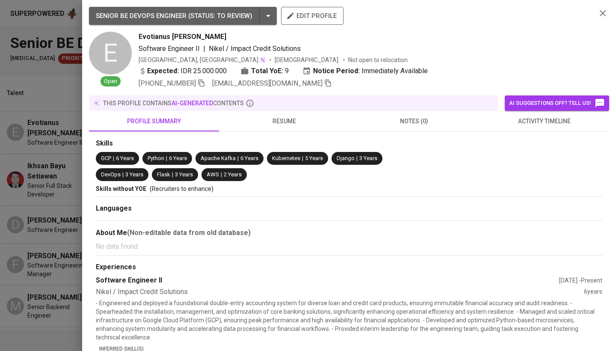
scroll to position [144, 0]
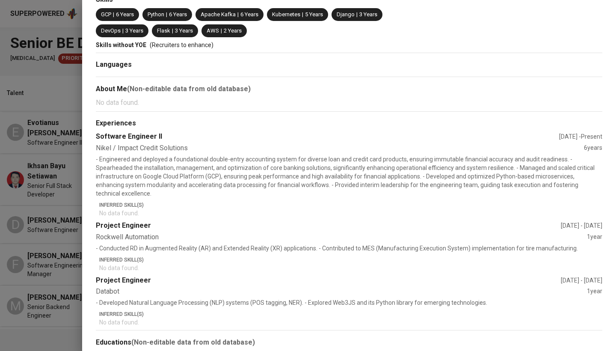
click at [9, 250] on div at bounding box center [308, 175] width 616 height 351
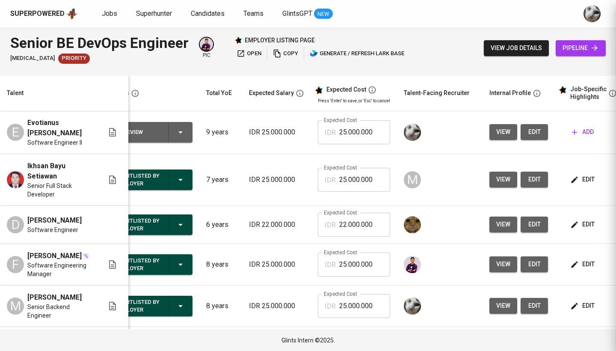
scroll to position [0, 0]
click at [578, 129] on span "add" at bounding box center [583, 132] width 22 height 11
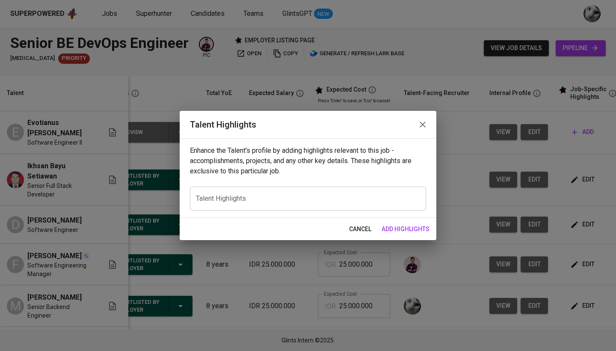
click at [315, 193] on div "x Talent Highlights" at bounding box center [308, 198] width 236 height 24
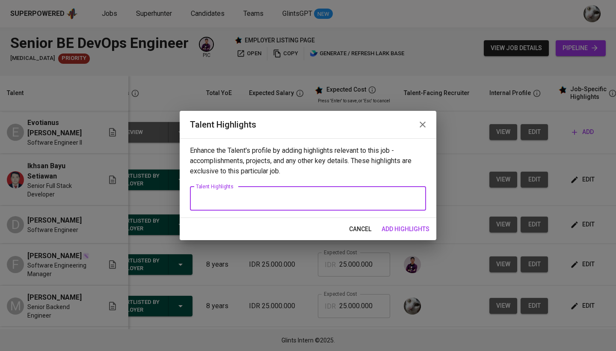
paste textarea "Built and maintained Python microservices with Kafka for financial systems, imp…"
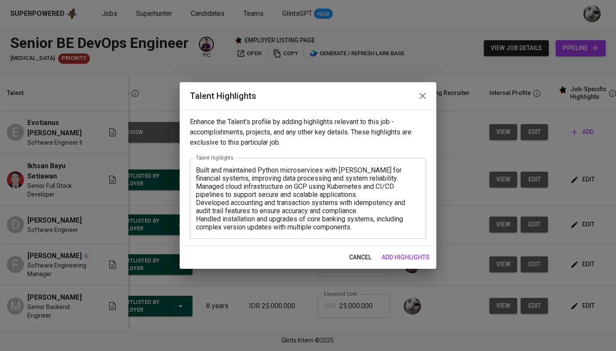
click at [195, 168] on div "Built and maintained Python microservices with Kafka for financial systems, imp…" at bounding box center [308, 198] width 236 height 81
drag, startPoint x: 359, startPoint y: 232, endPoint x: 149, endPoint y: 177, distance: 217.3
click at [149, 177] on div "Talent Highlights Enhance the Talent's profile by adding highlights relevant to…" at bounding box center [308, 175] width 616 height 351
click at [245, 174] on textarea "Built and maintained Python microservices with Kafka for financial systems, imp…" at bounding box center [308, 198] width 224 height 65
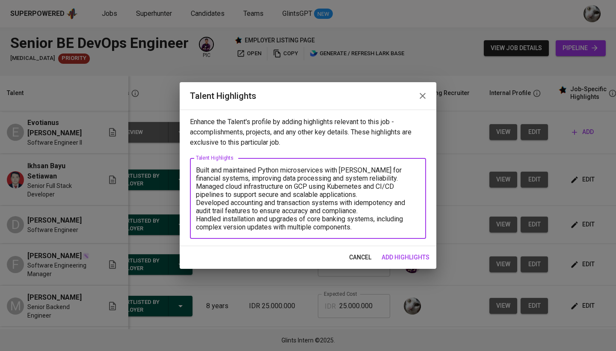
drag, startPoint x: 360, startPoint y: 227, endPoint x: 189, endPoint y: 171, distance: 180.0
click at [189, 171] on div "Enhance the Talent's profile by adding highlights relevant to this job - accomp…" at bounding box center [308, 177] width 257 height 136
paste textarea "Engineered and deployed a double-entry accounting system for loan and credit ca…"
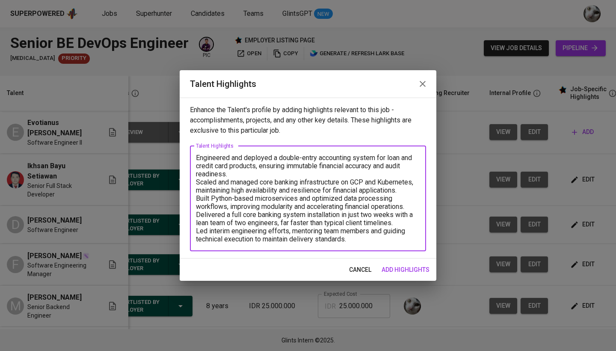
click at [195, 159] on div "Engineered and deployed a double-entry accounting system for loan and credit ca…" at bounding box center [308, 198] width 236 height 105
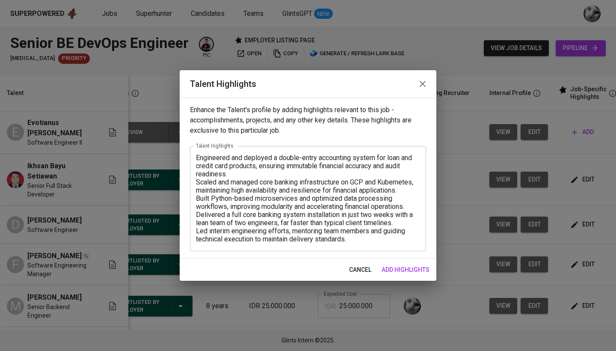
click at [195, 159] on div "Engineered and deployed a double-entry accounting system for loan and credit ca…" at bounding box center [308, 198] width 236 height 105
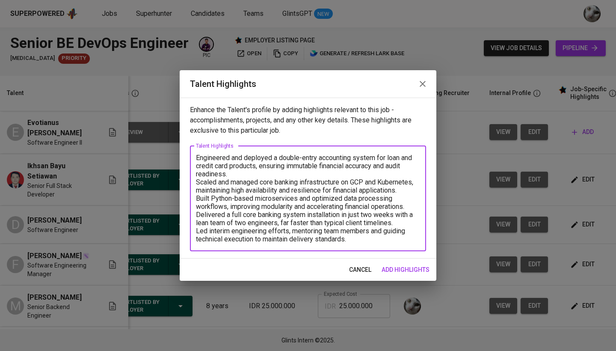
click at [197, 158] on textarea "Engineered and deployed a double-entry accounting system for loan and credit ca…" at bounding box center [308, 197] width 224 height 89
click at [196, 180] on textarea "- Engineered and deployed a double-entry accounting system for loan and credit …" at bounding box center [308, 197] width 224 height 89
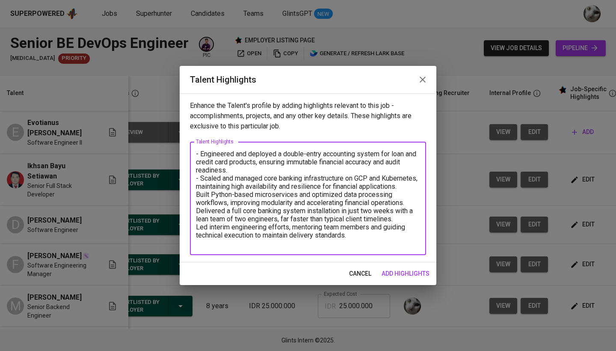
click at [198, 202] on textarea "- Engineered and deployed a double-entry accounting system for loan and credit …" at bounding box center [308, 198] width 224 height 97
click at [196, 219] on textarea "- Engineered and deployed a double-entry accounting system for loan and credit …" at bounding box center [308, 198] width 224 height 97
click at [196, 233] on textarea "- Engineered and deployed a double-entry accounting system for loan and credit …" at bounding box center [308, 198] width 224 height 97
click at [278, 205] on textarea "- Engineered and deployed a double-entry accounting system for loan and credit …" at bounding box center [308, 198] width 224 height 97
click at [276, 204] on textarea "- Engineered and deployed a double-entry accounting system for loan and credit …" at bounding box center [308, 198] width 224 height 97
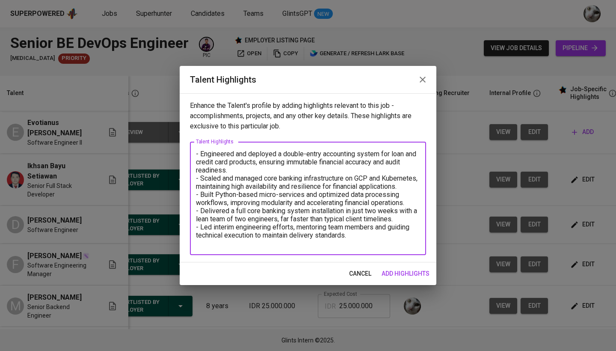
click at [387, 246] on textarea "- Engineered and deployed a double-entry accounting system for loan and credit …" at bounding box center [308, 198] width 224 height 97
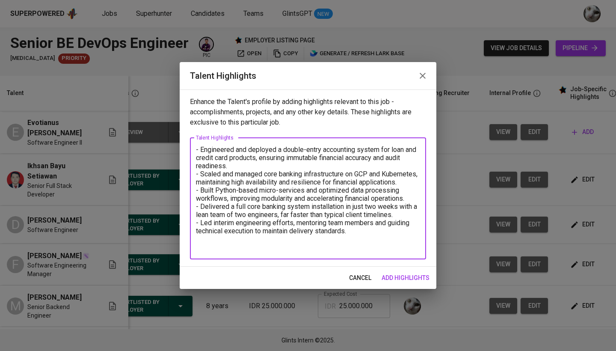
type textarea "- Engineered and deployed a double-entry accounting system for loan and credit …"
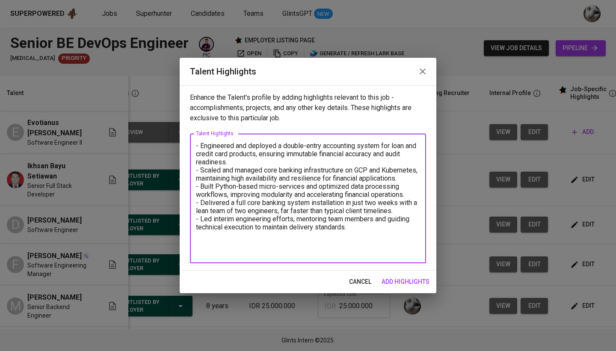
drag, startPoint x: 367, startPoint y: 242, endPoint x: 165, endPoint y: 144, distance: 225.1
click at [165, 144] on div "Talent Highlights Enhance the Talent's profile by adding highlights relevant to…" at bounding box center [308, 175] width 616 height 351
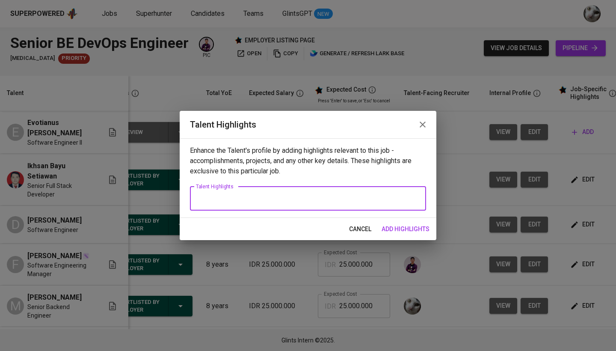
paste textarea "At Nikel, he built and deployed a double-entry accounting system for loan and c…"
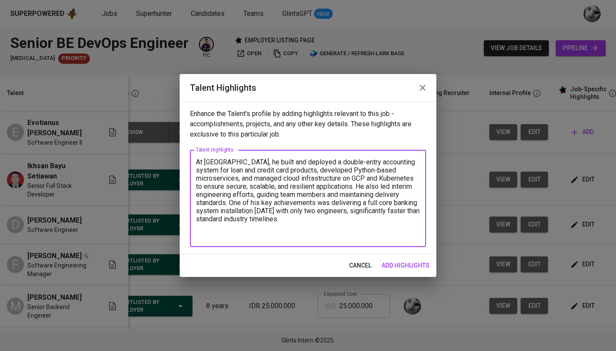
paste textarea "Beyond core systems, he has designed idempotency mechanisms to prevent transact…"
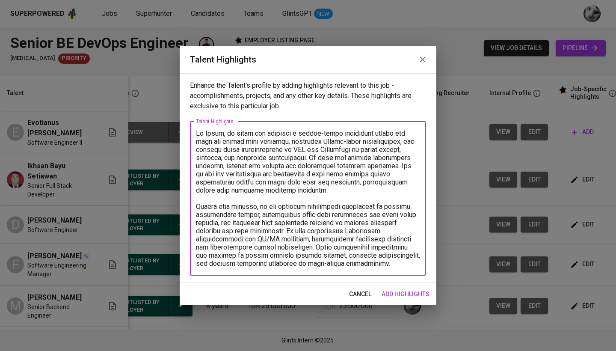
type textarea "At Nikel, he built and deployed a double-entry accounting system for loan and c…"
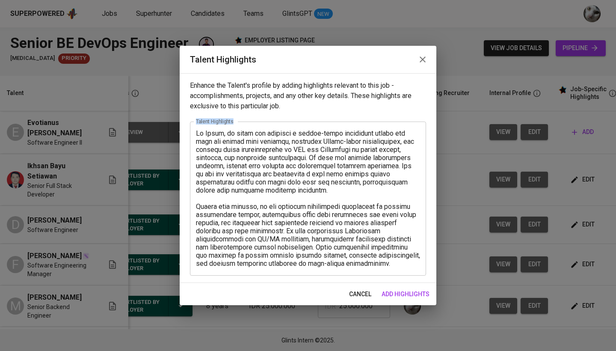
drag, startPoint x: 376, startPoint y: 269, endPoint x: 169, endPoint y: 124, distance: 252.7
click at [169, 124] on div "Talent Highlights Enhance the Talent's profile by adding highlights relevant to…" at bounding box center [308, 175] width 616 height 351
click at [285, 187] on textarea at bounding box center [308, 198] width 224 height 138
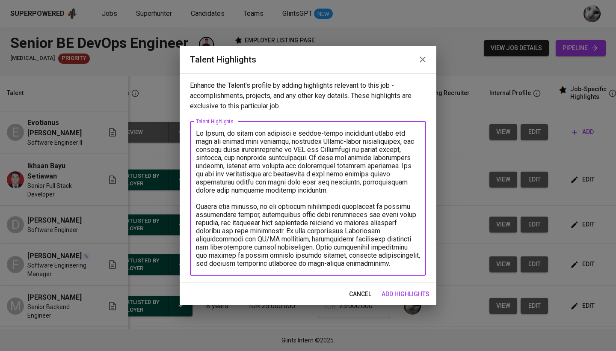
drag, startPoint x: 372, startPoint y: 262, endPoint x: 195, endPoint y: 135, distance: 218.4
click at [195, 135] on div "x Talent Highlights" at bounding box center [308, 198] width 236 height 154
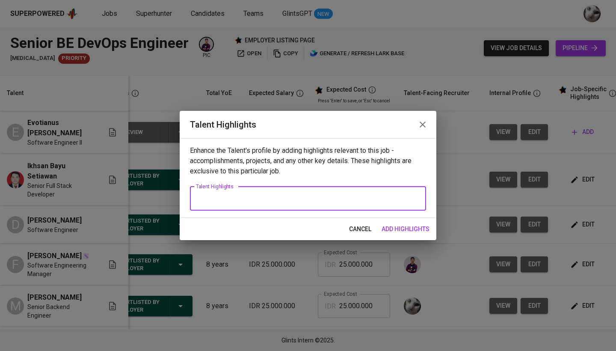
paste textarea "Developed Python-based microservices and managed GCP/Kubernetes infrastructure …"
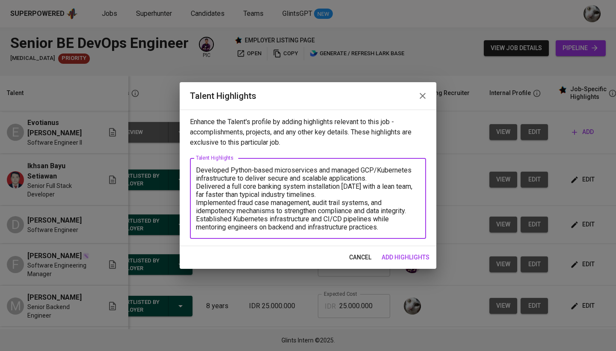
click at [197, 172] on textarea "Developed Python-based microservices and managed GCP/Kubernetes infrastructure …" at bounding box center [308, 198] width 224 height 65
click at [197, 185] on textarea "- Developed Python-based microservices and managed GCP/Kubernetes infrastructur…" at bounding box center [308, 198] width 224 height 65
click at [197, 212] on textarea "- Developed Python-based microservices and managed GCP/Kubernetes infrastructur…" at bounding box center [308, 198] width 224 height 65
click at [196, 202] on textarea "- Developed Python-based microservices and managed GCP/Kubernetes infrastructur…" at bounding box center [308, 198] width 224 height 65
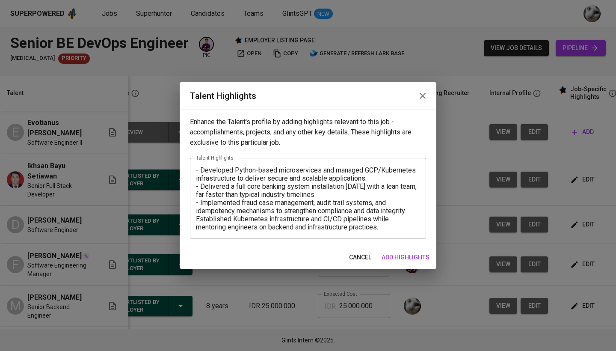
click at [195, 220] on div "- Developed Python-based microservices and managed GCP/Kubernetes infrastructur…" at bounding box center [308, 198] width 236 height 81
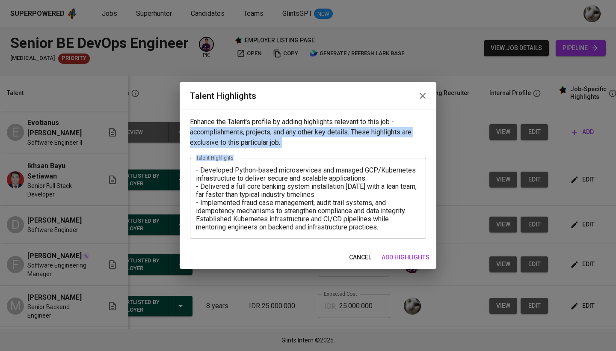
drag, startPoint x: 396, startPoint y: 232, endPoint x: 159, endPoint y: 130, distance: 257.8
click at [159, 130] on div "Talent Highlights Enhance the Talent's profile by adding highlights relevant to…" at bounding box center [308, 175] width 616 height 351
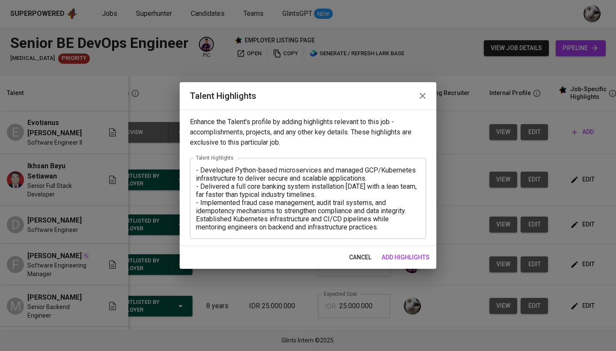
click at [336, 223] on textarea "- Developed Python-based microservices and managed GCP/Kubernetes infrastructur…" at bounding box center [308, 198] width 224 height 65
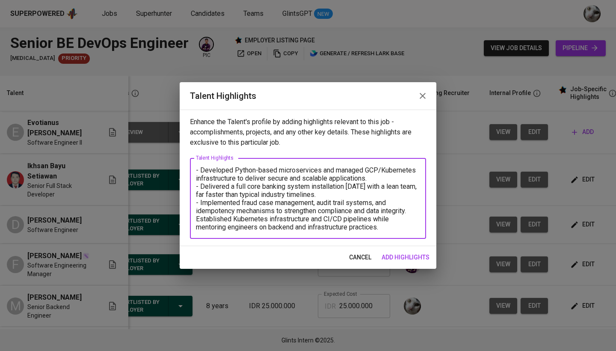
drag, startPoint x: 387, startPoint y: 230, endPoint x: 201, endPoint y: 171, distance: 195.9
click at [201, 171] on textarea "- Developed Python-based microservices and managed GCP/Kubernetes infrastructur…" at bounding box center [308, 198] width 224 height 65
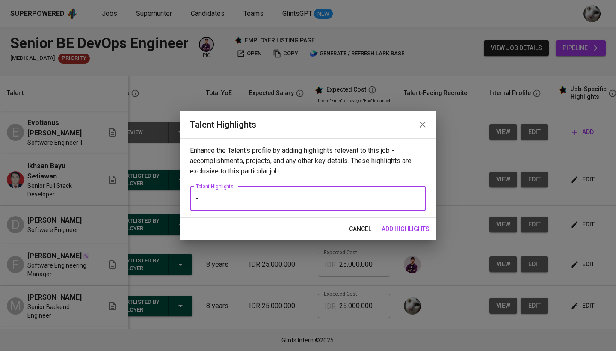
type textarea "-"
paste textarea "has experience in building and deploying Python-based microservices, managing G…"
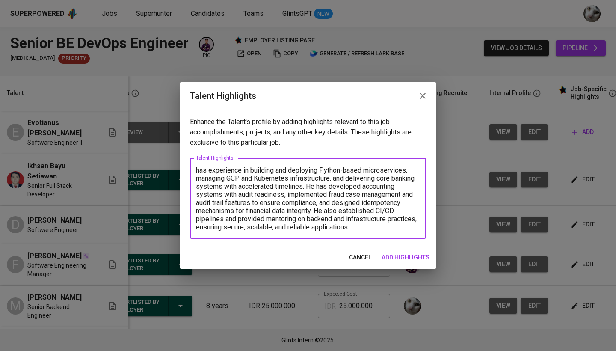
click at [196, 171] on textarea "has experience in building and deploying Python-based microservices, managing G…" at bounding box center [308, 198] width 224 height 65
type textarea "He has experience in building and deploying Python-based microservices, managin…"
drag, startPoint x: 393, startPoint y: 228, endPoint x: 150, endPoint y: 144, distance: 256.6
click at [150, 144] on div "Talent Highlights Enhance the Talent's profile by adding highlights relevant to…" at bounding box center [308, 175] width 616 height 351
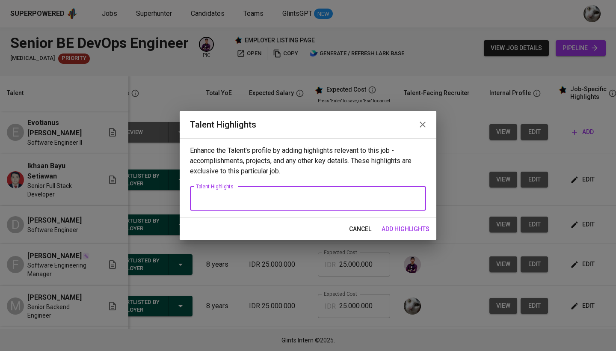
paste textarea "At Nikel, he built and deployed a double-entry accounting system for loan and c…"
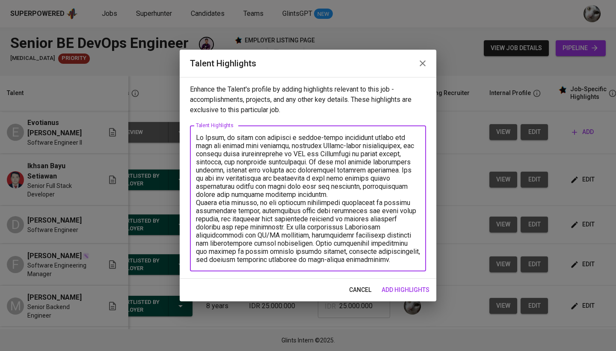
click at [302, 194] on textarea at bounding box center [308, 198] width 224 height 130
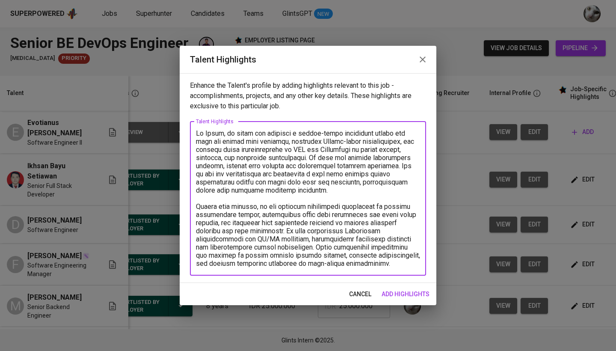
click at [375, 265] on textarea at bounding box center [308, 198] width 224 height 138
drag, startPoint x: 370, startPoint y: 264, endPoint x: 310, endPoint y: 246, distance: 63.2
click at [310, 246] on textarea at bounding box center [308, 198] width 224 height 138
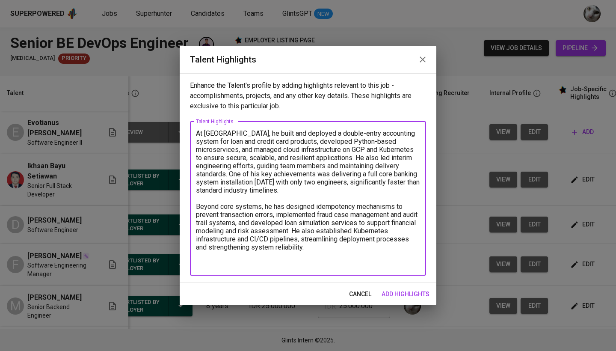
type textarea "At Nikel, he built and deployed a double-entry accounting system for loan and c…"
click at [304, 263] on textarea "At Nikel, he built and deployed a double-entry accounting system for loan and c…" at bounding box center [308, 198] width 224 height 138
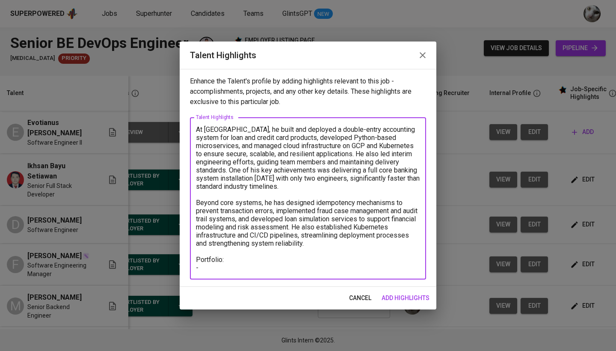
paste textarea "https://evotianusx.github.io"
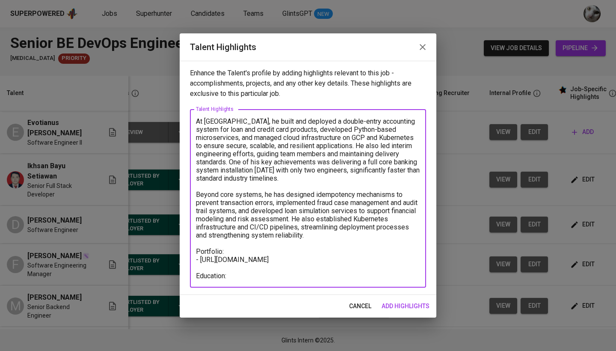
paste textarea "Bachelor of Engineering, Computer Science and Technology Suzhou, China"
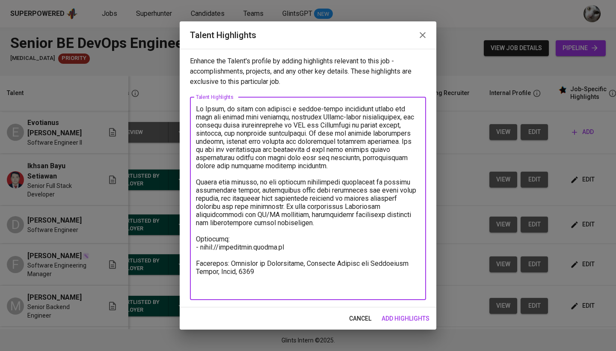
click at [197, 272] on textarea at bounding box center [308, 198] width 224 height 187
paste textarea "XJTLU"
click at [197, 269] on textarea at bounding box center [308, 198] width 224 height 187
click at [292, 272] on textarea at bounding box center [308, 198] width 224 height 187
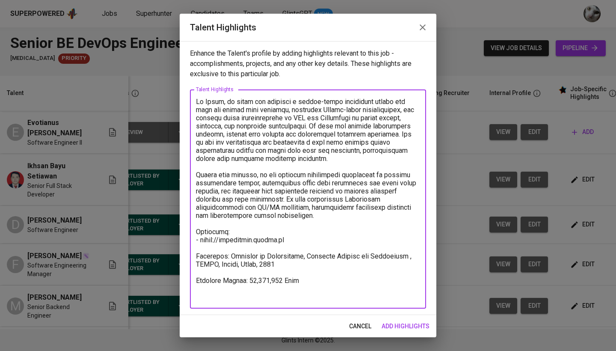
click at [248, 279] on textarea at bounding box center [308, 198] width 224 height 203
click at [322, 286] on textarea at bounding box center [308, 198] width 224 height 203
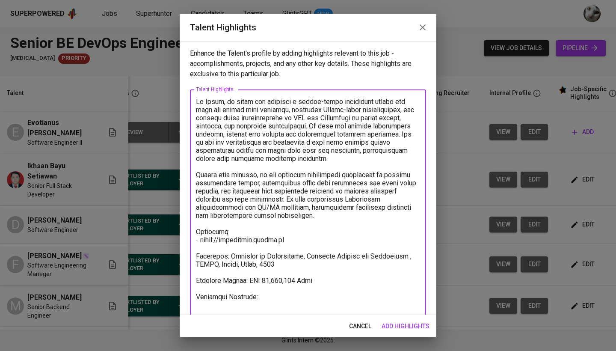
click at [302, 236] on textarea at bounding box center [308, 202] width 224 height 211
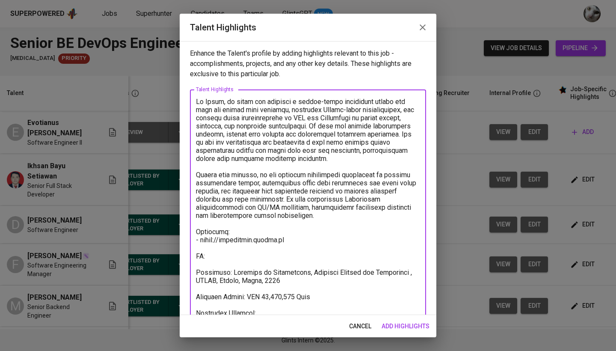
paste textarea "https://glints.sg.larksuite.com/file/SYSkbzaUHo5cIbxuPZelQmEbggb?from=from_copy…"
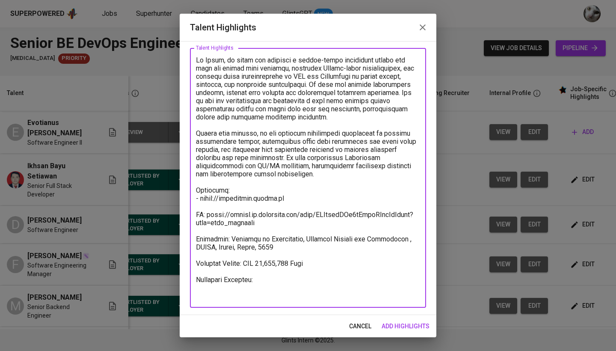
scroll to position [41, 0]
click at [272, 287] on textarea at bounding box center [308, 178] width 224 height 244
drag, startPoint x: 272, startPoint y: 287, endPoint x: 195, endPoint y: 286, distance: 77.8
click at [195, 286] on div "x Talent Highlights" at bounding box center [308, 178] width 236 height 260
paste textarea "https://glints.sg.larksuite.com/minutes/obsgrwl23zoc59ss9i6ekh8i?from=from_copy…"
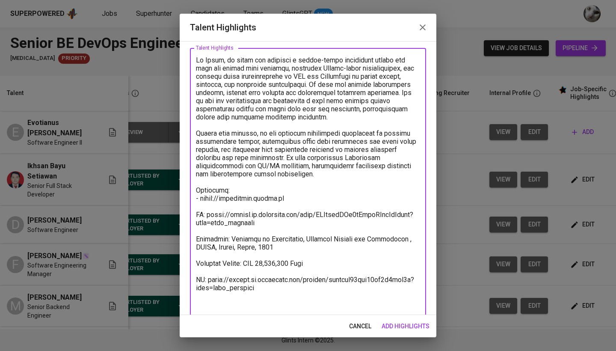
type textarea "At Nikel, he built and deployed a double-entry accounting system for loan and c…"
click at [406, 325] on span "add highlights" at bounding box center [405, 326] width 48 height 11
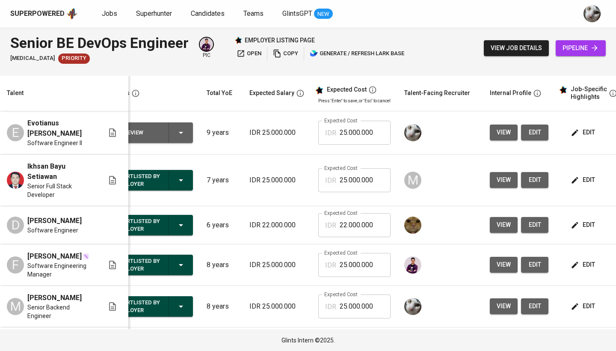
scroll to position [0, 0]
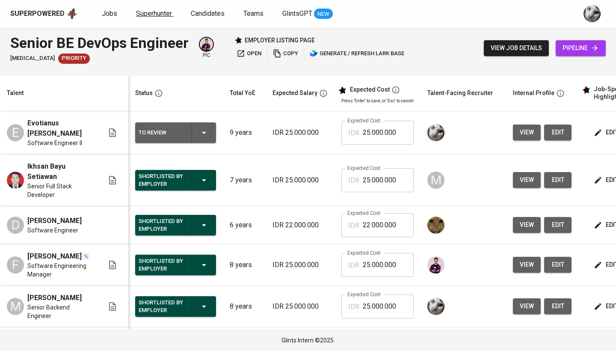
click at [164, 10] on span "Superhunter" at bounding box center [154, 13] width 36 height 8
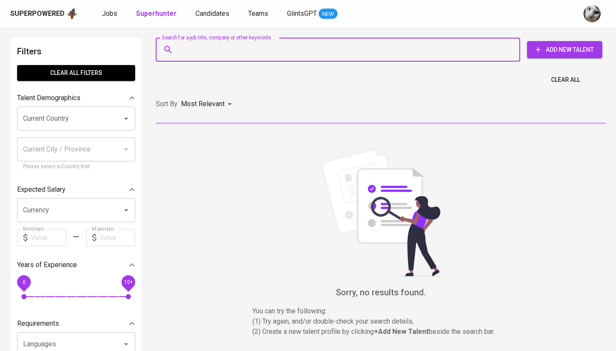
click at [181, 43] on input "Search for a job title, company or other keywords" at bounding box center [340, 49] width 327 height 16
paste input "imamhakim7@gmail.com"
type input "imamhakim7@gmail.com"
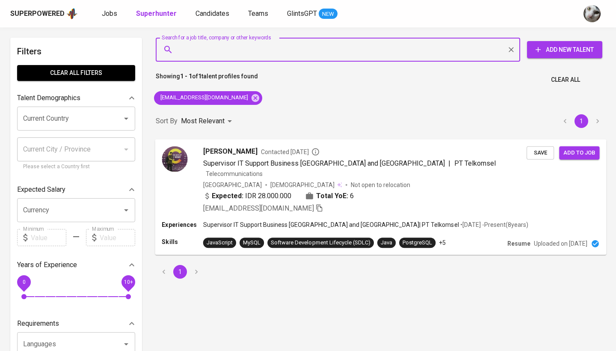
click at [531, 151] on span "Save" at bounding box center [540, 153] width 19 height 10
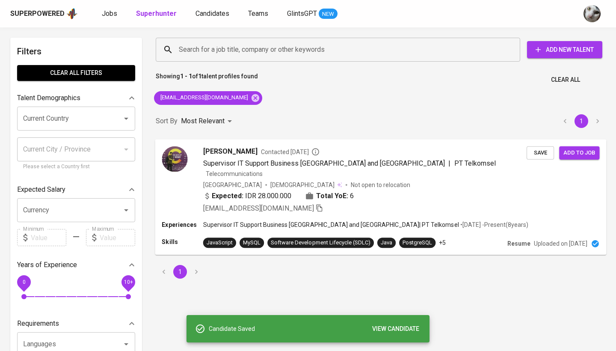
click at [466, 190] on div "Expected: IDR 28.000.000 Total YoE: 6" at bounding box center [364, 196] width 323 height 12
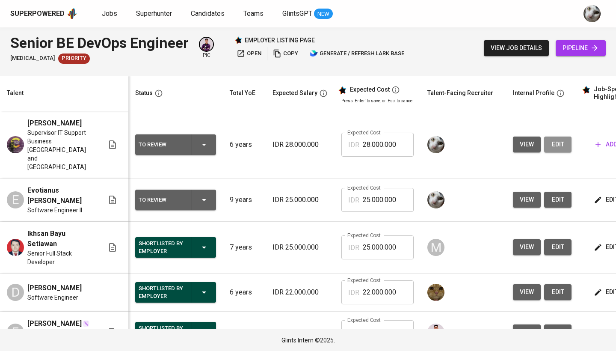
click at [558, 139] on span "edit" at bounding box center [558, 144] width 14 height 11
click at [596, 140] on icon "button" at bounding box center [597, 144] width 9 height 9
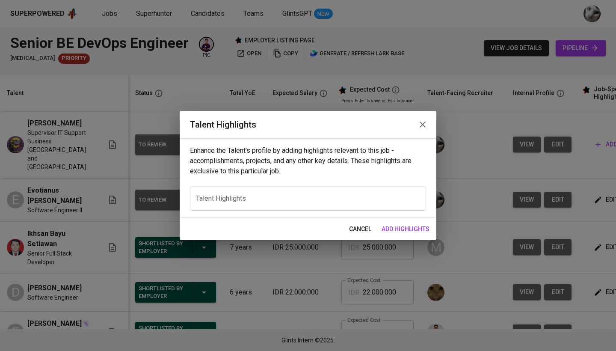
click at [366, 192] on div "x Talent Highlights" at bounding box center [308, 198] width 236 height 24
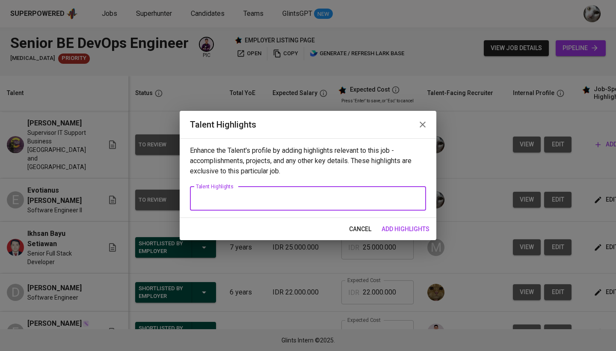
paste textarea "has over 8 years of experience in backend and platform engineering, building sc…"
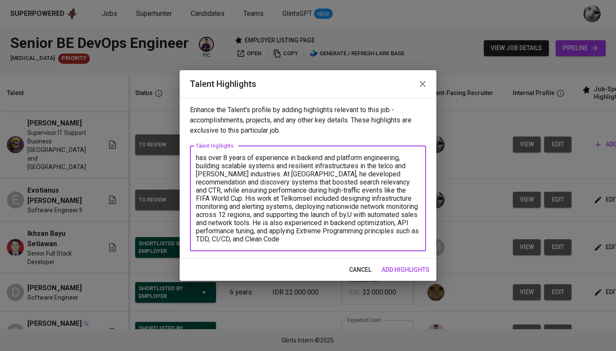
click at [196, 160] on textarea "has over 8 years of experience in backend and platform engineering, building sc…" at bounding box center [308, 197] width 224 height 89
click at [294, 235] on textarea "He has over 8 years of experience in backend and platform engineering, building…" at bounding box center [308, 197] width 224 height 89
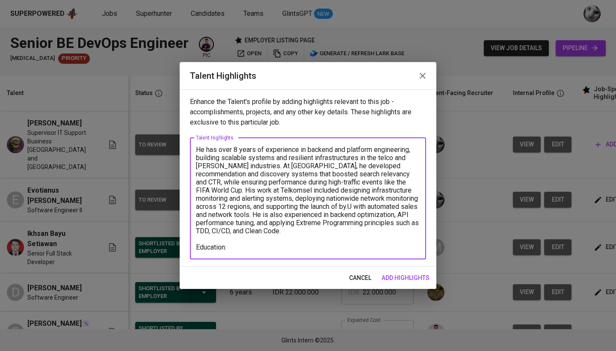
paste textarea "Telkom University - B. Eng in Telecommunication Aug 2013 - Feb 2017"
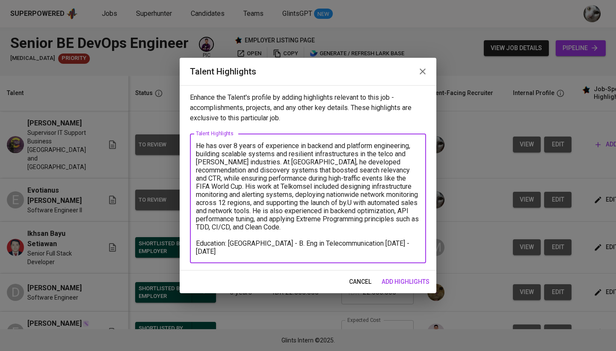
drag, startPoint x: 286, startPoint y: 245, endPoint x: 231, endPoint y: 242, distance: 54.8
click at [231, 242] on textarea "He has over 8 years of experience in backend and platform engineering, building…" at bounding box center [308, 199] width 224 height 114
click at [378, 242] on textarea "He has over 8 years of experience in backend and platform engineering, building…" at bounding box center [308, 199] width 224 height 114
paste textarea "Telkom University"
drag, startPoint x: 286, startPoint y: 243, endPoint x: 232, endPoint y: 242, distance: 54.8
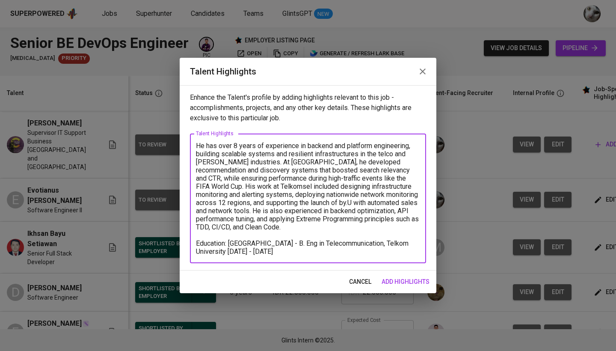
click at [232, 242] on textarea "He has over 8 years of experience in backend and platform engineering, building…" at bounding box center [308, 199] width 224 height 114
click at [381, 251] on textarea "He has over 8 years of experience in backend and platform engineering, building…" at bounding box center [308, 199] width 224 height 114
drag, startPoint x: 210, startPoint y: 250, endPoint x: 378, endPoint y: 243, distance: 167.7
click at [378, 243] on textarea "He has over 8 years of experience in backend and platform engineering, building…" at bounding box center [308, 199] width 224 height 114
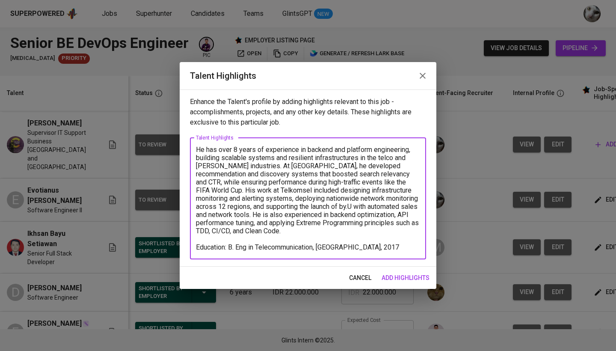
click at [413, 246] on textarea "He has over 8 years of experience in backend and platform engineering, building…" at bounding box center [308, 198] width 224 height 106
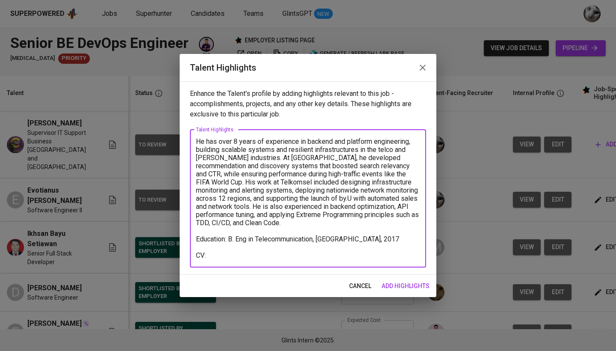
paste textarea "https://glints.sg.larksuite.com/file/ICz7bsbXCoPh9XxsF6alyiUPg9e?from=from_copy…"
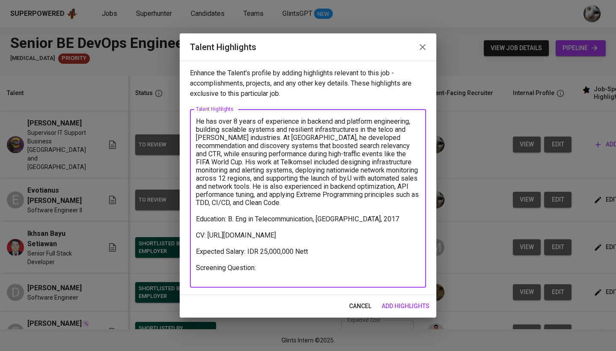
click at [304, 275] on textarea "He has over 8 years of experience in backend and platform engineering, building…" at bounding box center [308, 198] width 224 height 162
paste textarea "https://glints.sg.larksuite.com/minutes/obsgrz892f3n4gjxg4hj3rhq?from=from_copy…"
type textarea "He has over 8 years of experience in backend and platform engineering, building…"
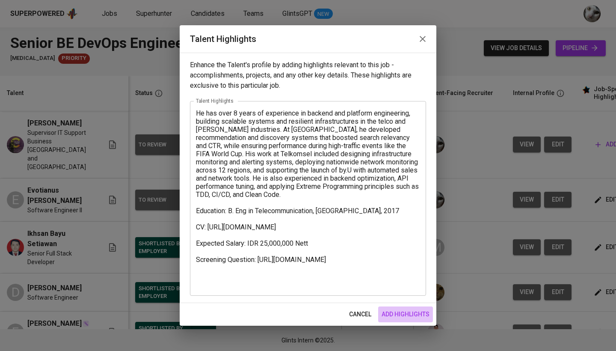
click at [398, 312] on span "add highlights" at bounding box center [405, 314] width 48 height 11
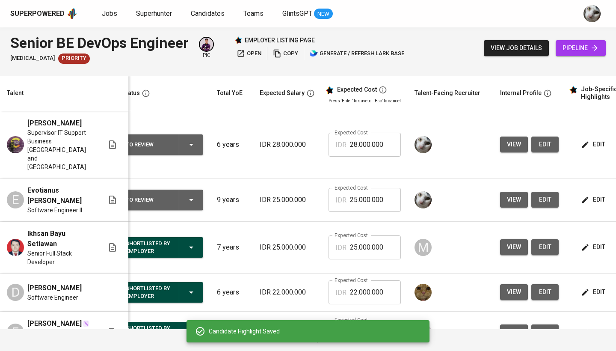
scroll to position [0, 15]
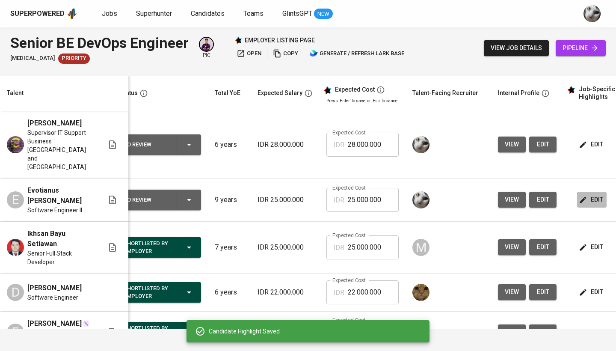
click at [592, 194] on span "edit" at bounding box center [591, 199] width 23 height 11
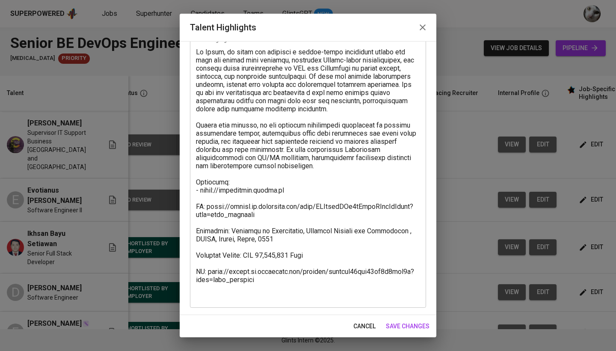
scroll to position [50, 0]
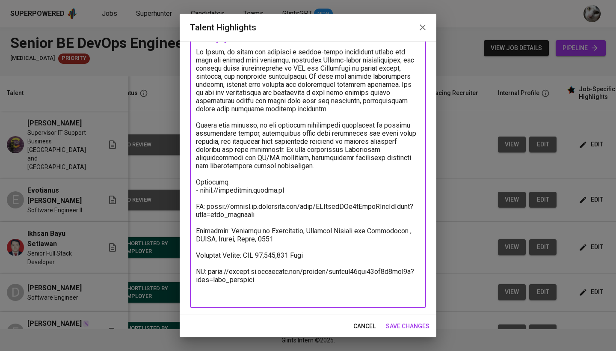
drag, startPoint x: 263, startPoint y: 291, endPoint x: 198, endPoint y: 278, distance: 65.5
click at [198, 278] on textarea at bounding box center [308, 174] width 224 height 252
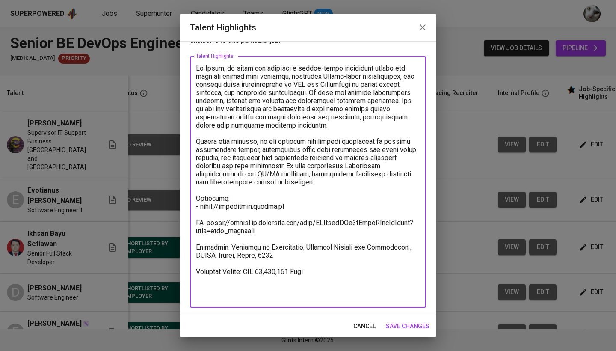
scroll to position [25, 0]
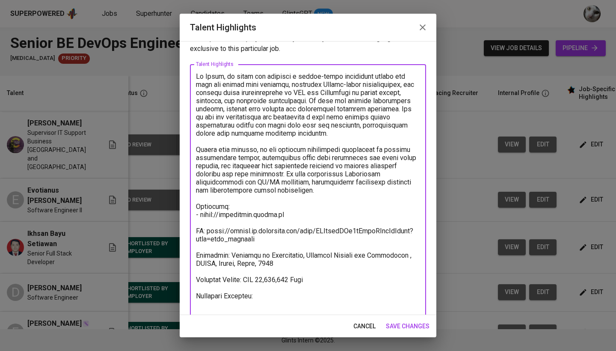
paste textarea "https://glints.sg.larksuite.com/minutes/obsgrzi2p5b6vz4x1y4ly967?from=from_copy…"
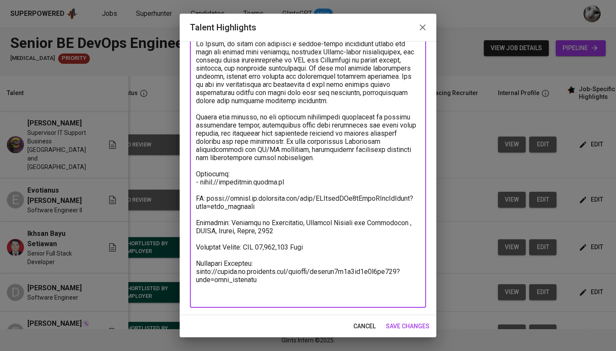
type textarea "At Nikel, he built and deployed a double-entry accounting system for loan and c…"
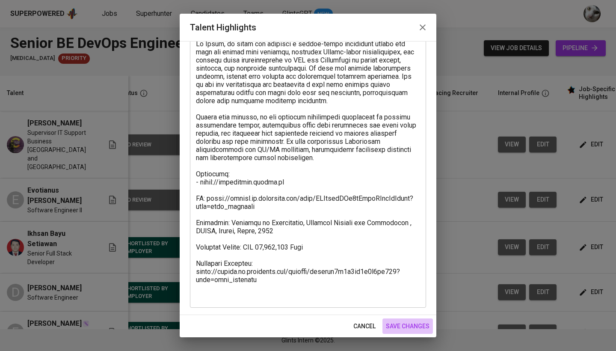
click at [412, 323] on span "save changes" at bounding box center [408, 326] width 44 height 11
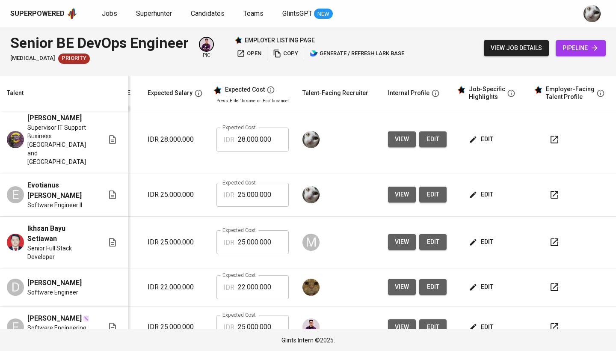
scroll to position [5, 130]
click at [550, 136] on icon "button" at bounding box center [554, 140] width 8 height 8
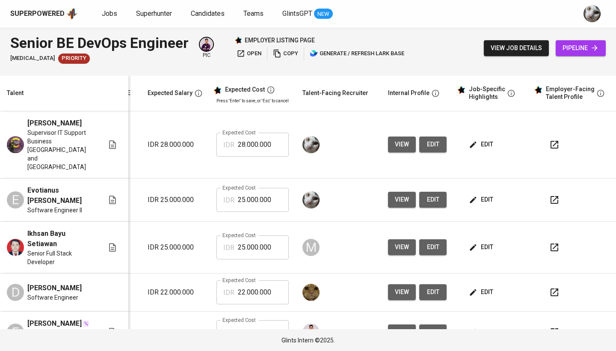
scroll to position [0, 130]
click at [426, 139] on span "edit" at bounding box center [433, 144] width 14 height 11
click at [486, 136] on button "edit" at bounding box center [482, 144] width 30 height 16
click at [549, 139] on icon "button" at bounding box center [554, 144] width 10 height 10
click at [550, 196] on icon "button" at bounding box center [554, 200] width 8 height 8
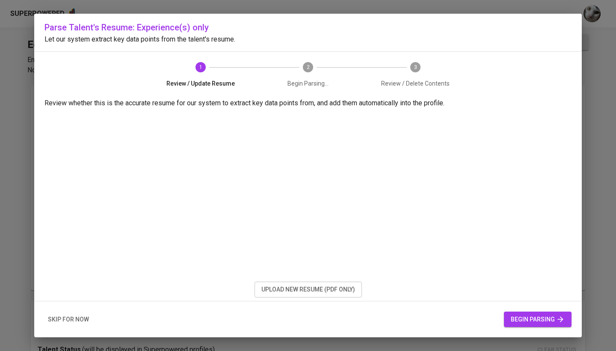
click at [316, 287] on span "upload new resume (pdf only)" at bounding box center [308, 289] width 94 height 11
click at [530, 316] on span "begin parsing" at bounding box center [538, 319] width 54 height 11
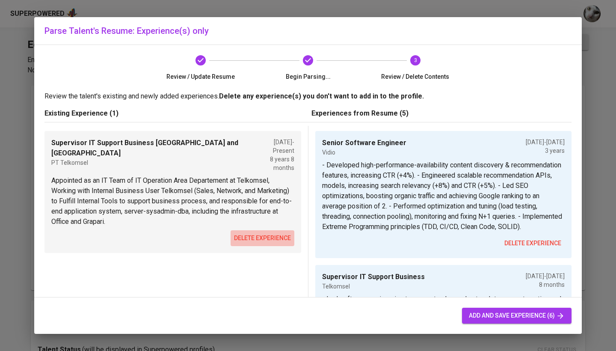
click at [272, 233] on span "delete experience" at bounding box center [262, 238] width 57 height 11
click at [322, 235] on div "delete experience" at bounding box center [443, 243] width 242 height 16
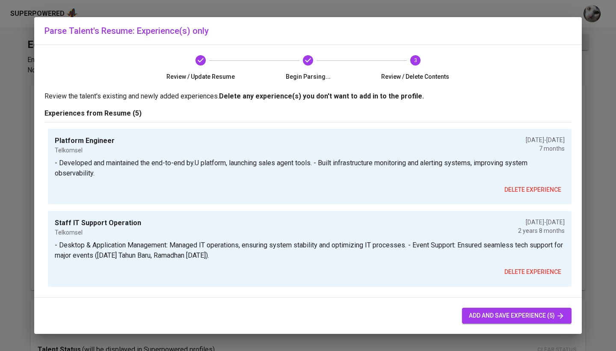
scroll to position [269, 0]
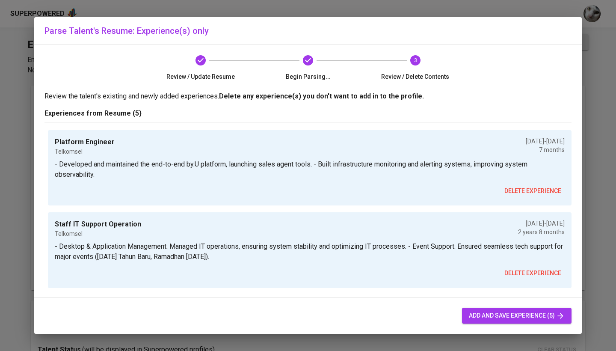
click at [484, 316] on span "add and save experience (5)" at bounding box center [517, 315] width 96 height 11
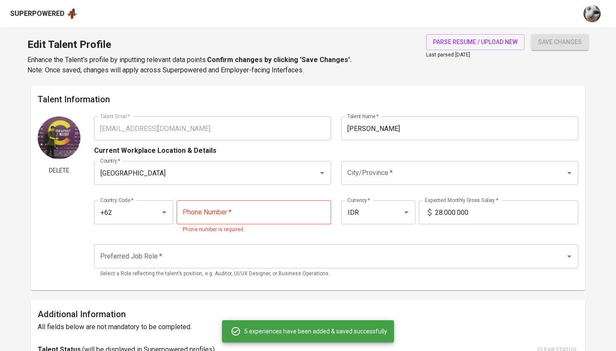
type input "+62"
type input "Senior Software Engineer"
type input "Vidio"
checkbox input "false"
type input "[DATE]"
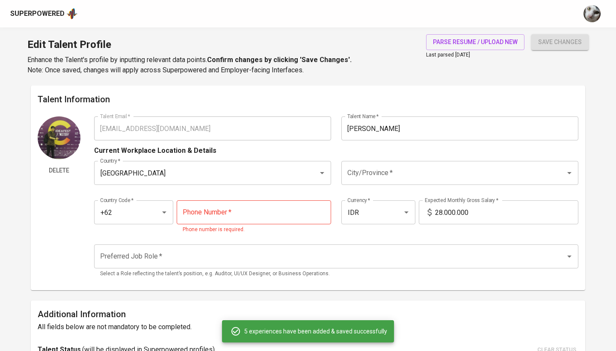
type input "[DATE]"
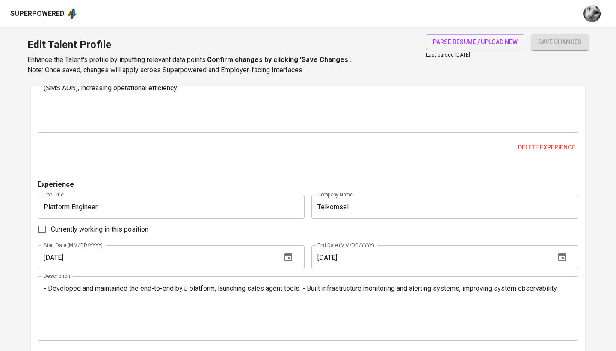
scroll to position [1387, 0]
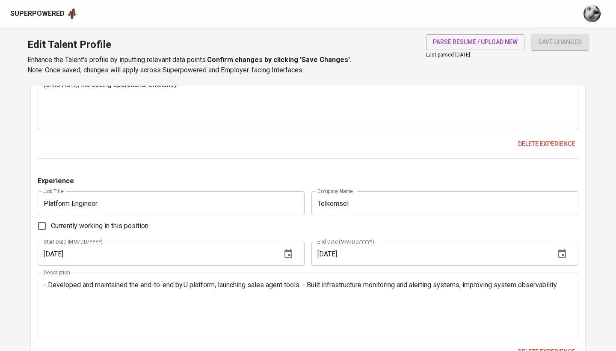
click at [304, 283] on textarea "- Developed and maintained the end-to-end by.U platform, launching sales agent …" at bounding box center [308, 304] width 528 height 49
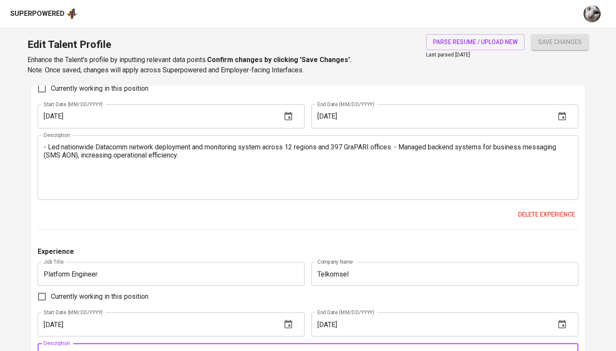
scroll to position [1290, 0]
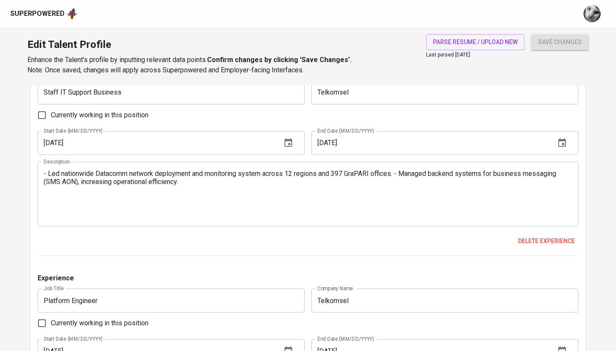
type textarea "- Developed and maintained the end-to-end by.U platform, launching sales agent …"
click at [398, 171] on textarea "- Led nationwide Datacomm network deployment and monitoring system across 12 re…" at bounding box center [308, 193] width 528 height 49
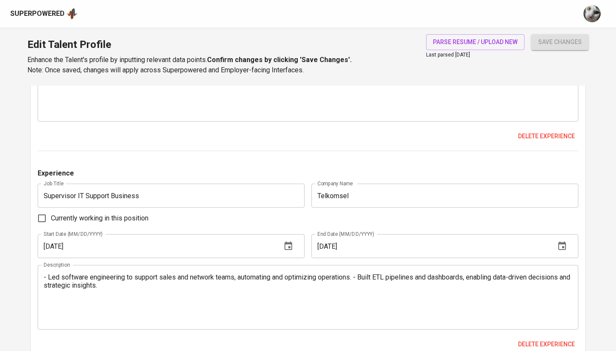
scroll to position [978, 0]
type textarea "- Led nationwide Datacomm network deployment and monitoring system across 12 re…"
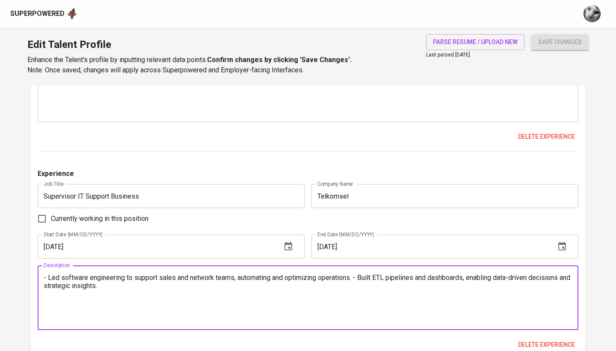
click at [358, 276] on textarea "- Led software engineering to support sales and network teams, automating and o…" at bounding box center [308, 297] width 528 height 49
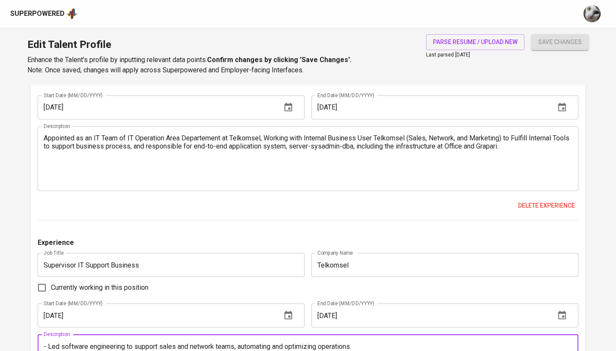
scroll to position [903, 0]
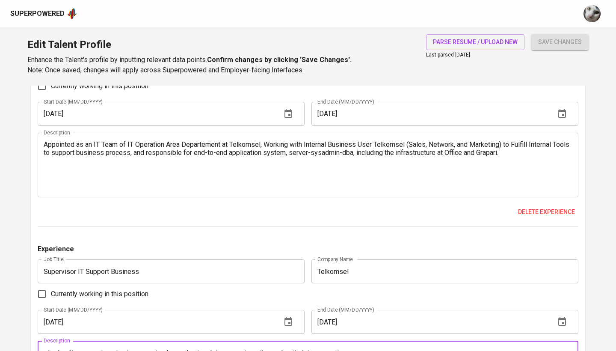
type textarea "- Led software engineering to support sales and network teams, automating and o…"
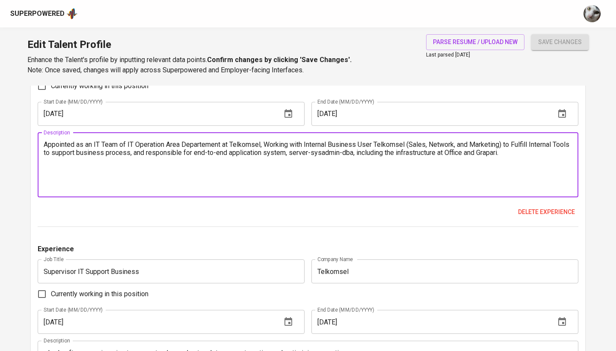
click at [382, 141] on textarea "Appointed as an IT Team of IT Operation Area Departement at Telkomsel, Working …" at bounding box center [308, 164] width 528 height 49
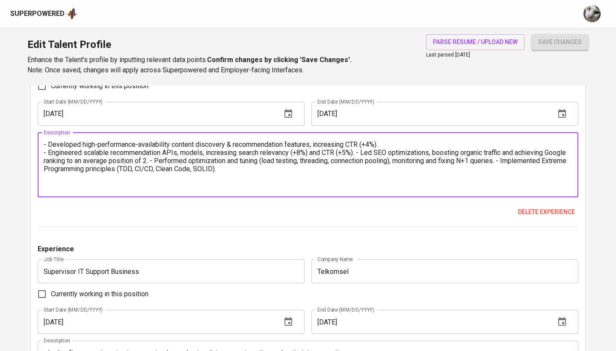
click at [360, 149] on textarea "- Developed high-performance-availability content discovery & recommendation fe…" at bounding box center [308, 164] width 528 height 49
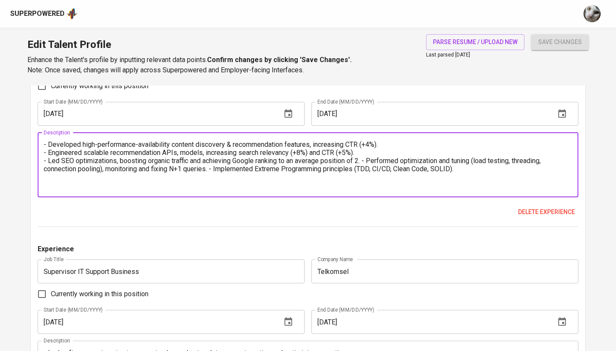
click at [367, 158] on textarea "- Developed high-performance-availability content discovery & recommendation fe…" at bounding box center [308, 164] width 528 height 49
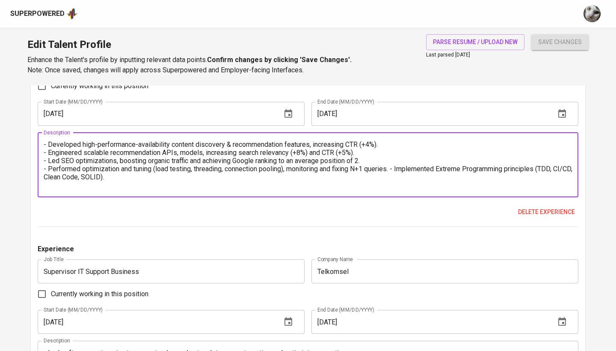
click at [398, 168] on textarea "- Developed high-performance-availability content discovery & recommendation fe…" at bounding box center [308, 164] width 528 height 49
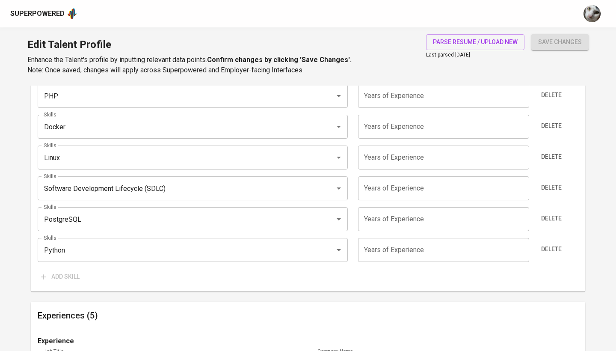
scroll to position [606, 0]
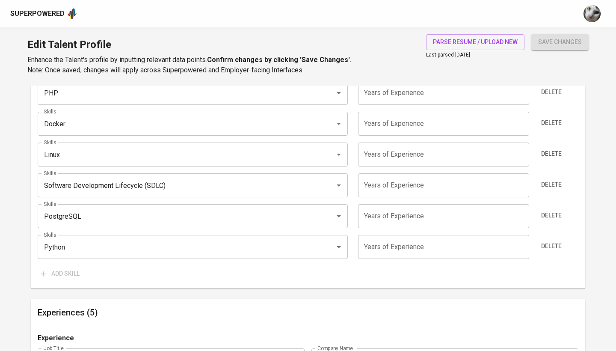
type textarea "- Developed high-performance-availability content discovery & recommendation fe…"
click at [561, 245] on span "Delete" at bounding box center [551, 246] width 21 height 11
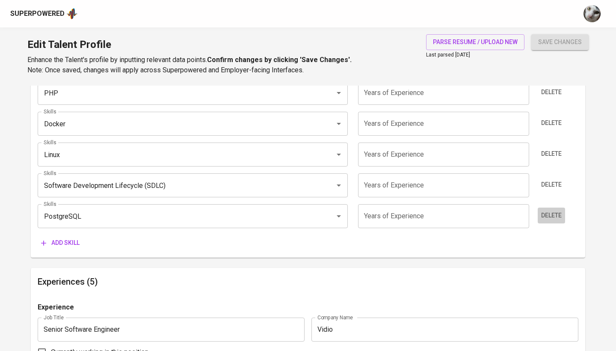
click at [545, 213] on span "Delete" at bounding box center [551, 215] width 21 height 11
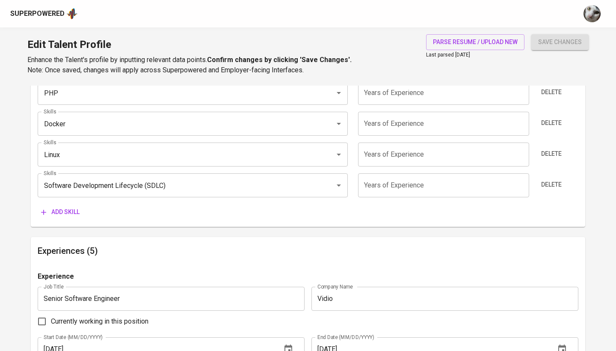
click at [543, 192] on div "Delete" at bounding box center [555, 185] width 45 height 24
click at [543, 186] on span "Delete" at bounding box center [551, 184] width 21 height 11
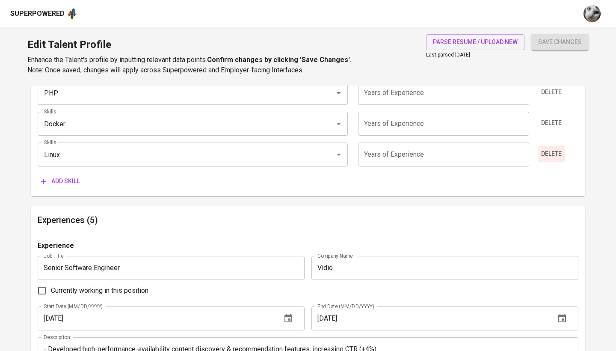
click at [544, 148] on span "Delete" at bounding box center [551, 153] width 21 height 11
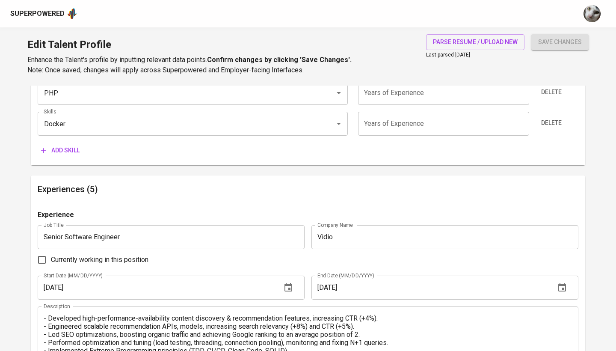
click at [540, 134] on div "Skills JavaScript Skills Years of Experience Years of Experience Delete Skills …" at bounding box center [308, 54] width 540 height 207
click at [543, 121] on span "Delete" at bounding box center [551, 123] width 21 height 11
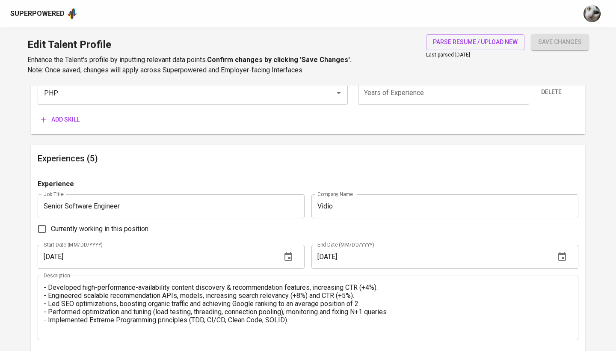
click at [553, 83] on div "Edit Talent Profile Enhance the Talent's profile by inputting relevant data poi…" at bounding box center [308, 56] width 616 height 58
click at [553, 102] on div "Delete" at bounding box center [555, 93] width 45 height 24
click at [550, 92] on span "Delete" at bounding box center [551, 92] width 21 height 11
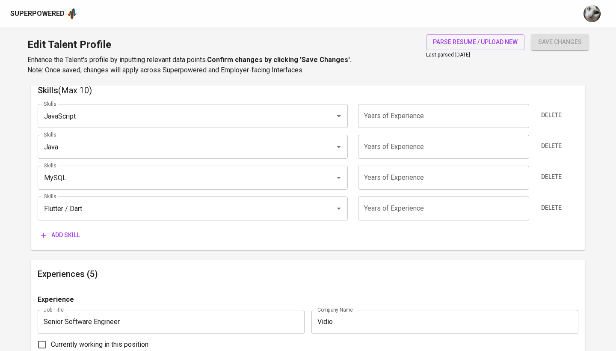
scroll to position [457, 0]
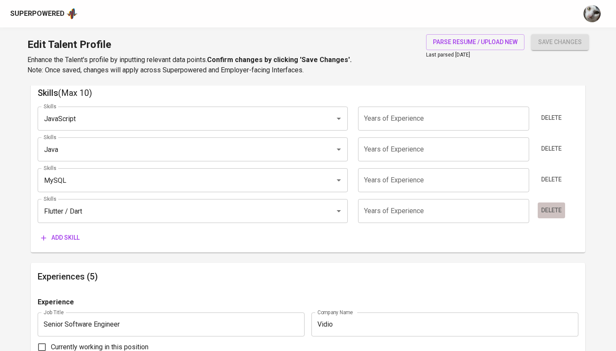
click at [546, 205] on span "Delete" at bounding box center [551, 210] width 21 height 11
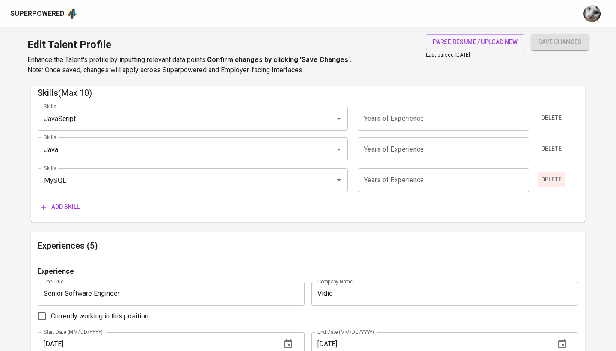
click at [546, 180] on span "Delete" at bounding box center [551, 179] width 21 height 11
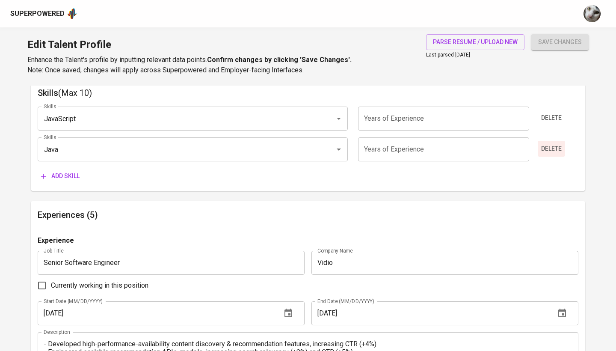
click at [547, 143] on span "Delete" at bounding box center [551, 148] width 21 height 11
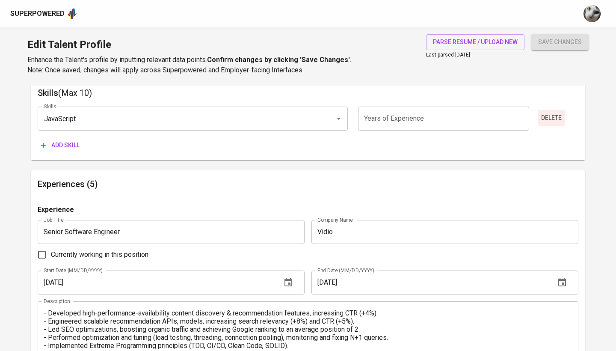
click at [546, 119] on span "Delete" at bounding box center [551, 117] width 21 height 11
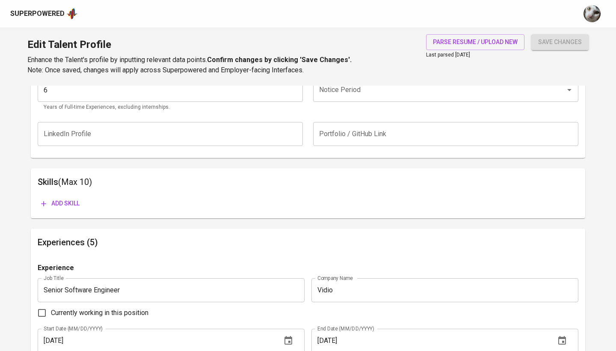
scroll to position [367, 0]
click at [76, 211] on div "Skills (Max 10) Add skill" at bounding box center [308, 194] width 554 height 50
click at [72, 204] on span "Add skill" at bounding box center [60, 204] width 38 height 11
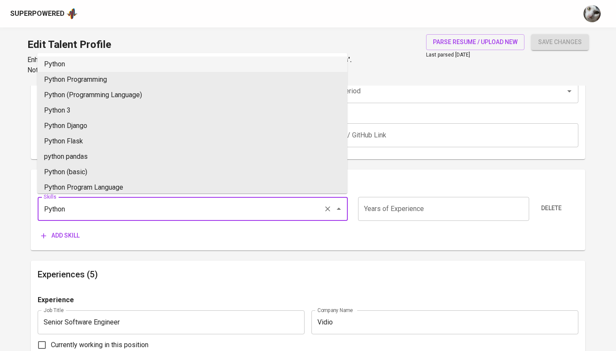
type input "Python"
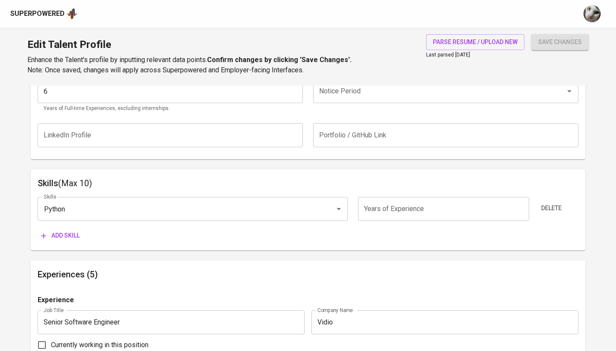
click at [398, 207] on input "number" at bounding box center [443, 209] width 171 height 24
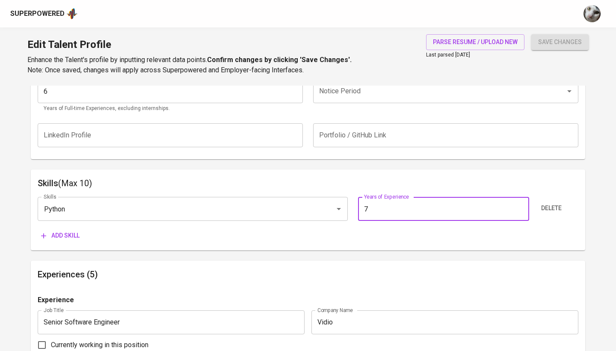
type input "7"
click at [72, 228] on button "Add skill" at bounding box center [60, 235] width 45 height 16
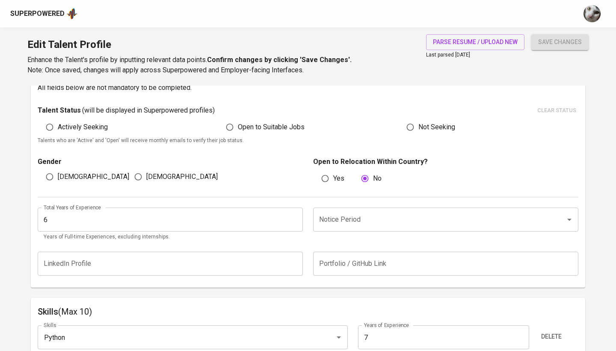
scroll to position [239, 0]
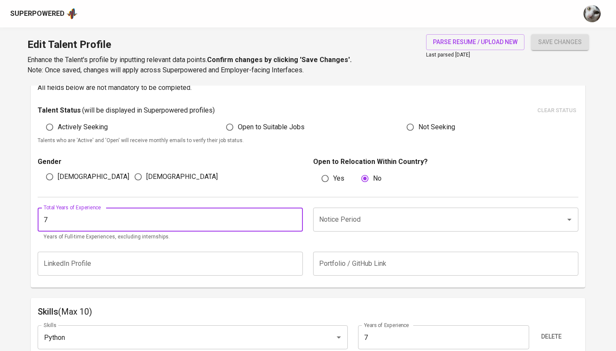
click at [291, 214] on input "7" at bounding box center [170, 219] width 265 height 24
type input "8"
click at [291, 214] on input "8" at bounding box center [170, 219] width 265 height 24
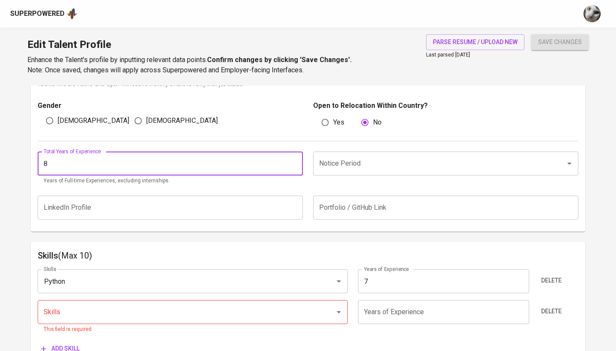
scroll to position [301, 0]
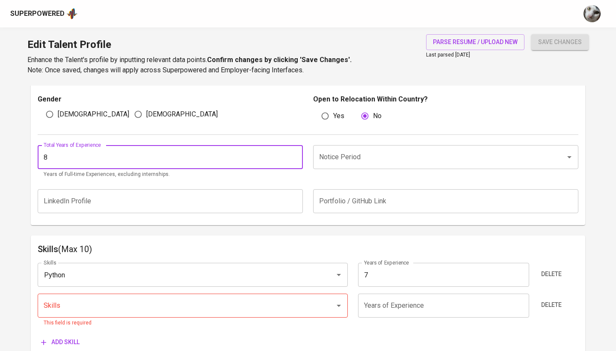
click at [371, 145] on div "Notice Period" at bounding box center [445, 157] width 265 height 24
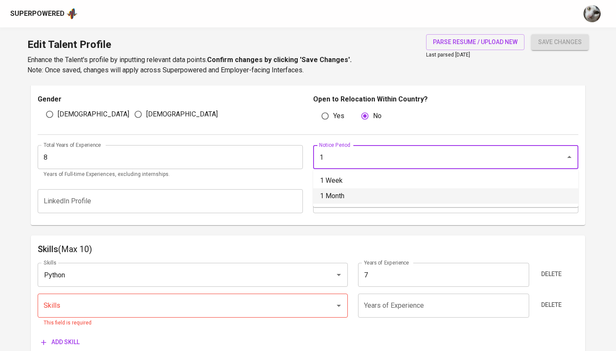
click at [365, 192] on li "1 Month" at bounding box center [445, 195] width 265 height 15
type input "1 Month"
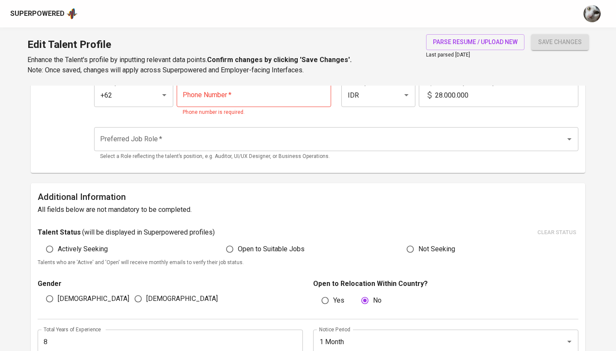
scroll to position [97, 0]
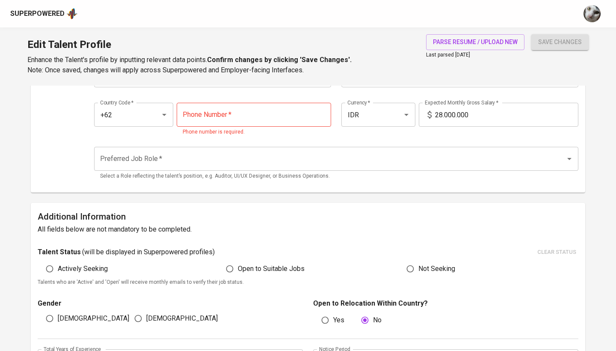
click at [77, 267] on span "Actively Seeking" at bounding box center [83, 268] width 50 height 10
click at [58, 267] on input "Actively Seeking" at bounding box center [49, 268] width 16 height 16
radio input "true"
click at [51, 310] on input "[DEMOGRAPHIC_DATA]" at bounding box center [49, 318] width 16 height 16
radio input "true"
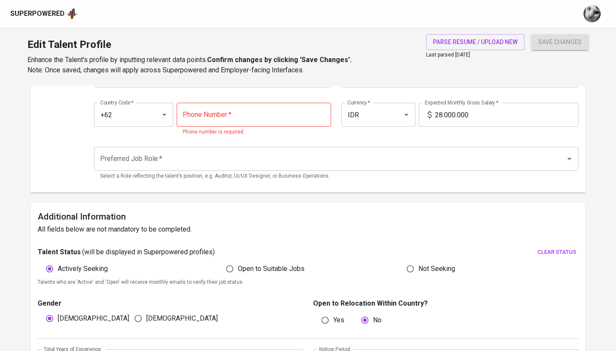
click at [245, 267] on span "Open to Suitable Jobs" at bounding box center [271, 268] width 67 height 10
click at [238, 267] on input "Open to Suitable Jobs" at bounding box center [229, 268] width 16 height 16
radio input "true"
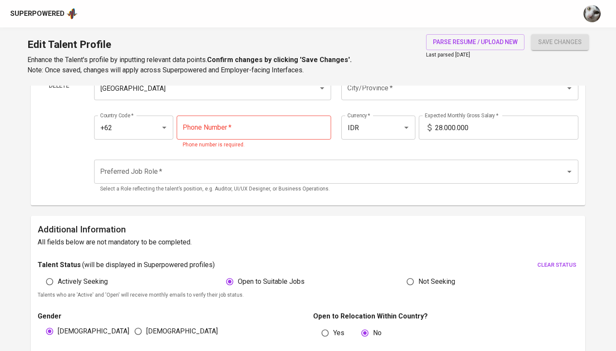
scroll to position [83, 0]
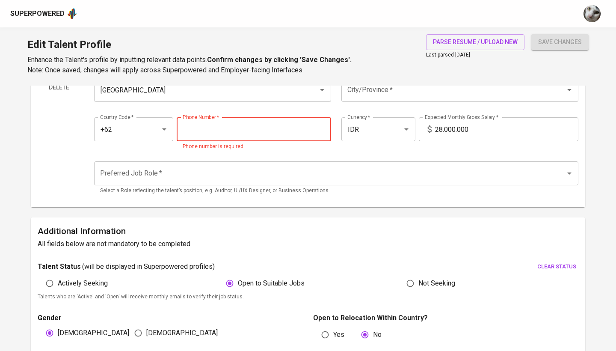
paste input "[PHONE_NUMBER]"
type input "[PHONE_NUMBER]"
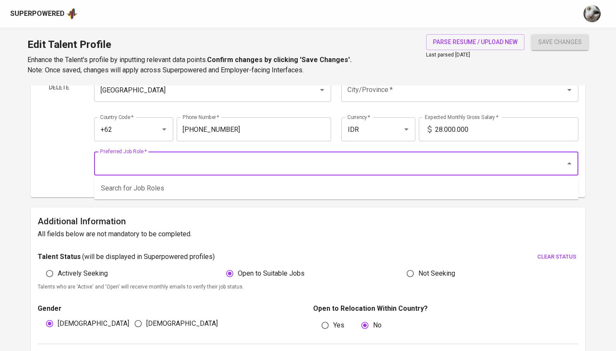
click at [289, 168] on input "Preferred Job Role   *" at bounding box center [324, 163] width 452 height 16
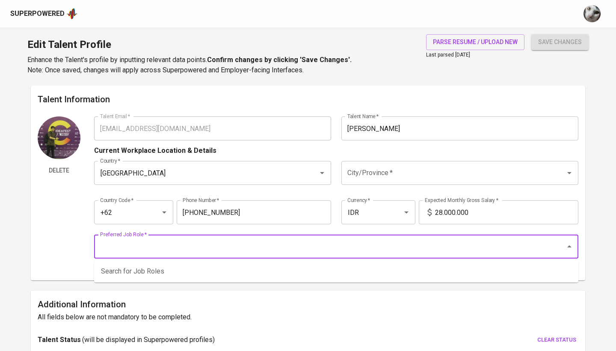
scroll to position [0, 0]
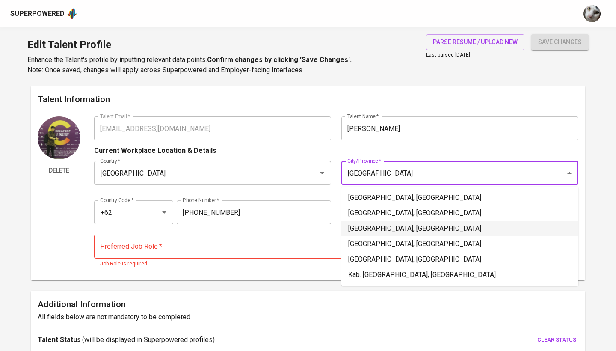
click at [395, 236] on li "[GEOGRAPHIC_DATA], [GEOGRAPHIC_DATA]" at bounding box center [459, 228] width 237 height 15
type input "[GEOGRAPHIC_DATA], [GEOGRAPHIC_DATA]"
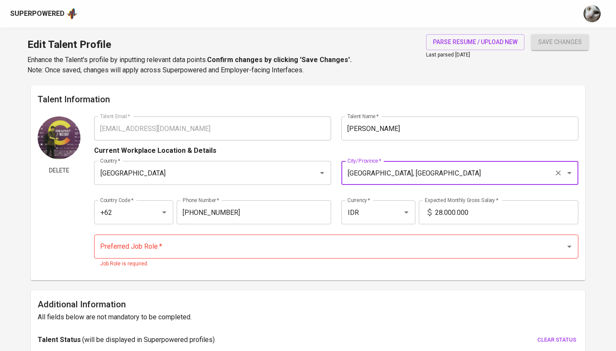
click at [378, 241] on input "Preferred Job Role   *" at bounding box center [324, 246] width 452 height 16
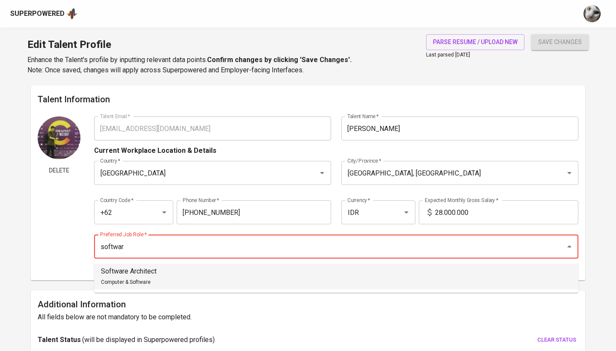
click at [340, 278] on li "Software Architect Computer & Software" at bounding box center [336, 276] width 484 height 26
type input "Software Architect"
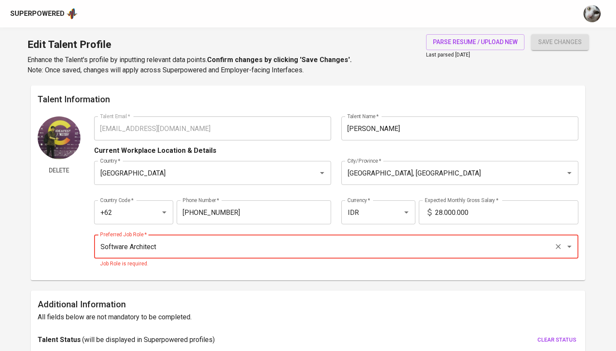
click at [411, 266] on p "Job Role is required." at bounding box center [336, 264] width 472 height 9
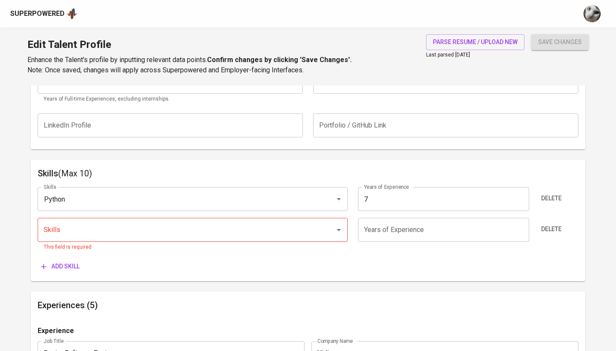
scroll to position [378, 0]
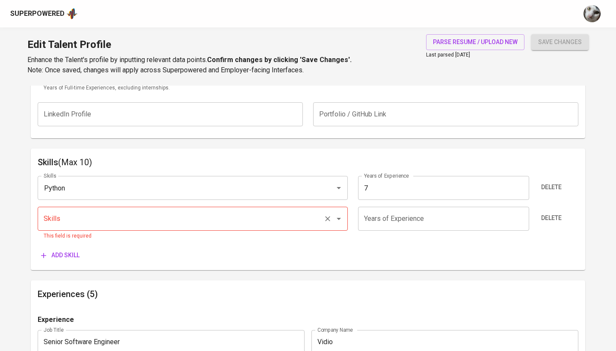
click at [279, 216] on input "Skills" at bounding box center [180, 218] width 278 height 16
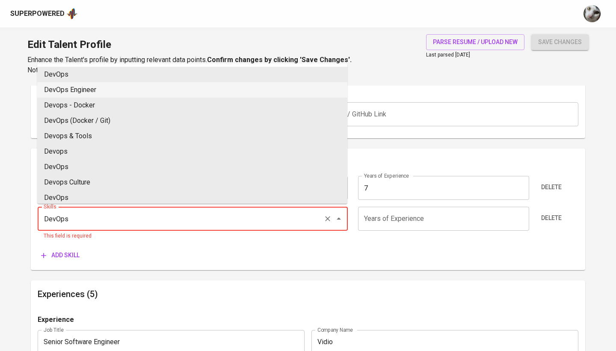
click at [182, 76] on li "DevOps" at bounding box center [192, 74] width 310 height 15
type input "DevOps"
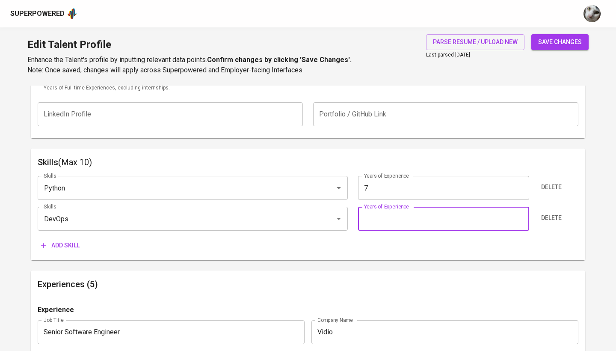
click at [376, 220] on input "number" at bounding box center [443, 219] width 171 height 24
type input "3"
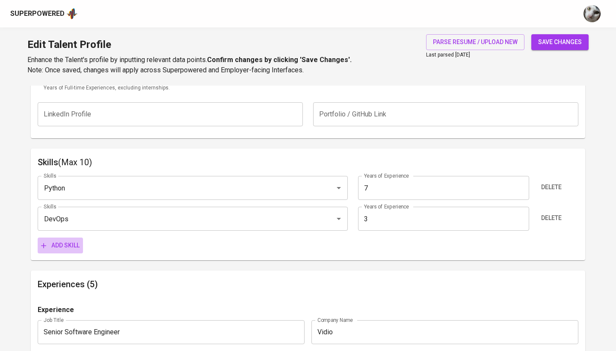
click at [74, 245] on span "Add skill" at bounding box center [60, 245] width 38 height 11
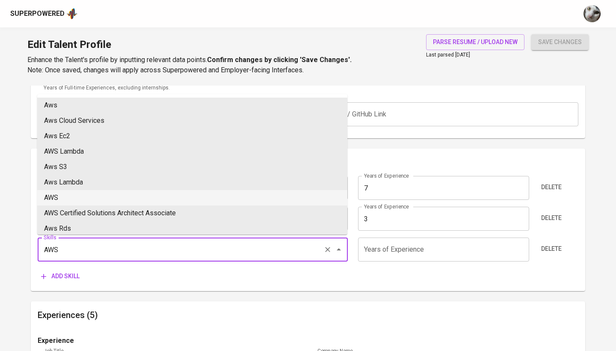
click at [106, 197] on li "AWS" at bounding box center [192, 197] width 310 height 15
type input "AWS"
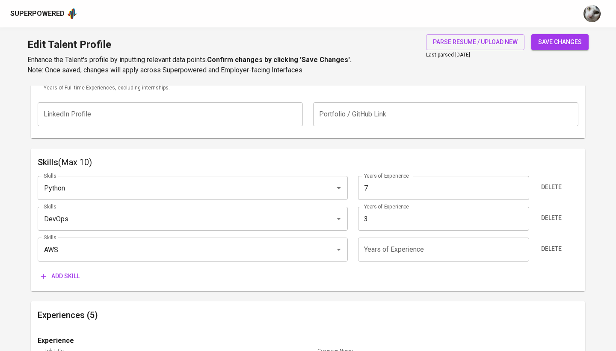
click at [381, 246] on input "number" at bounding box center [443, 249] width 171 height 24
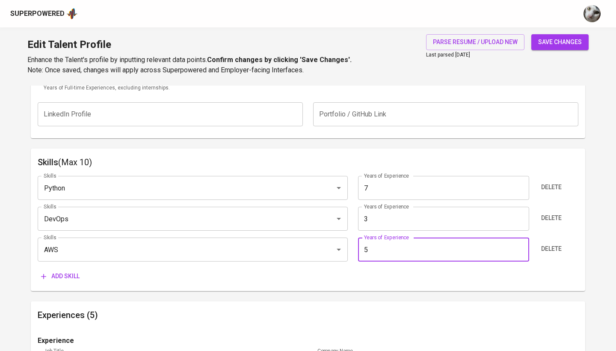
type input "5"
click at [62, 269] on button "Add skill" at bounding box center [60, 276] width 45 height 16
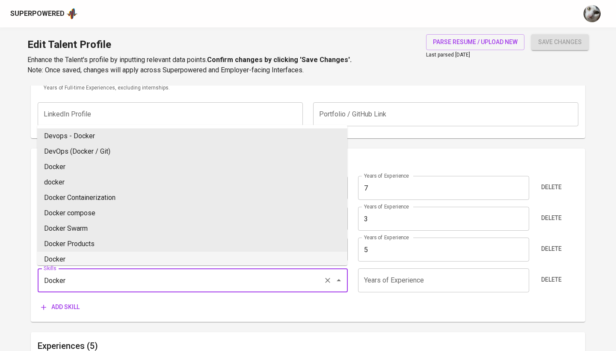
click at [126, 262] on li "Docker" at bounding box center [192, 258] width 310 height 15
type input "Docker"
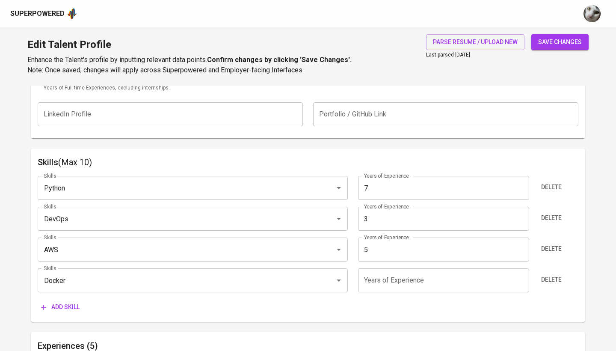
click at [428, 284] on input "number" at bounding box center [443, 280] width 171 height 24
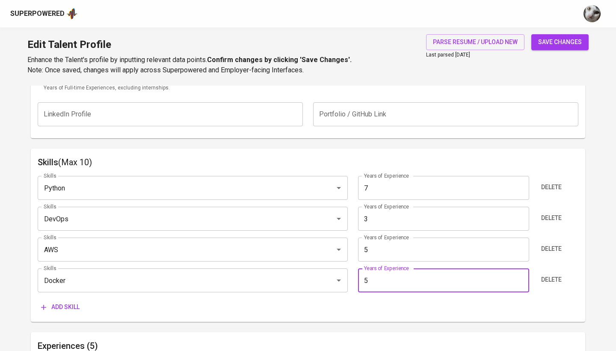
type input "5"
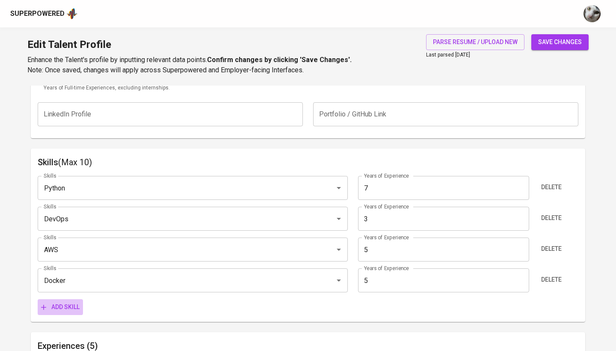
click at [72, 308] on span "Add skill" at bounding box center [60, 306] width 38 height 11
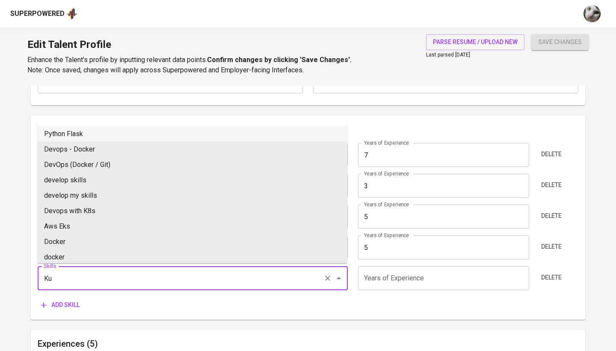
scroll to position [412, 0]
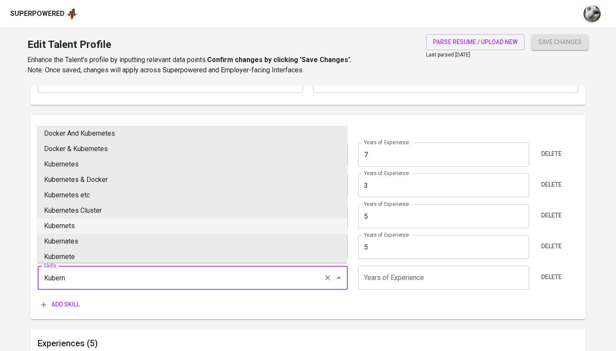
click at [115, 227] on li "Kubernets" at bounding box center [192, 225] width 310 height 15
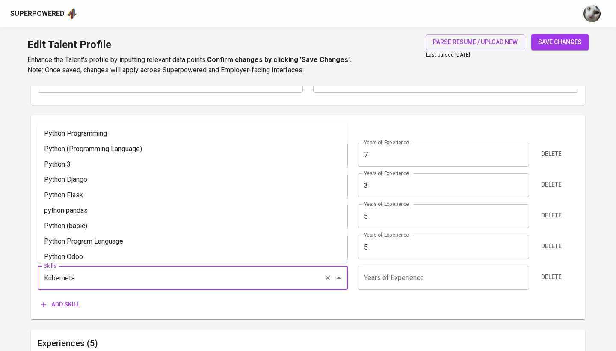
click at [221, 274] on input "Kubernets" at bounding box center [180, 277] width 278 height 16
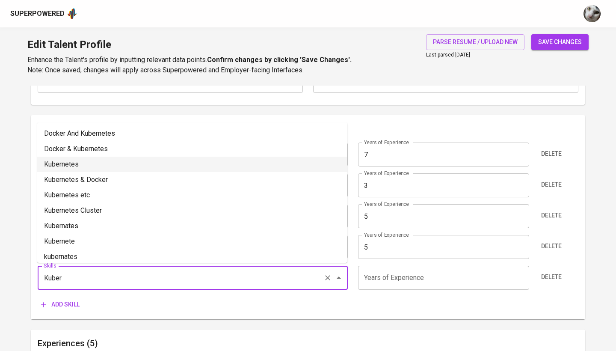
click at [167, 165] on li "Kubernetes" at bounding box center [192, 163] width 310 height 15
type input "Kubernetes"
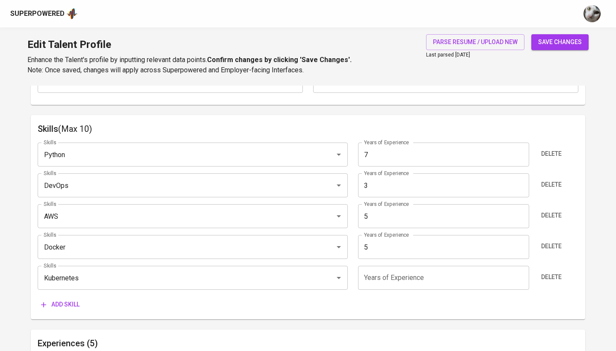
click at [406, 283] on input "number" at bounding box center [443, 278] width 171 height 24
type input "7"
click at [68, 299] on span "Add skill" at bounding box center [60, 304] width 38 height 11
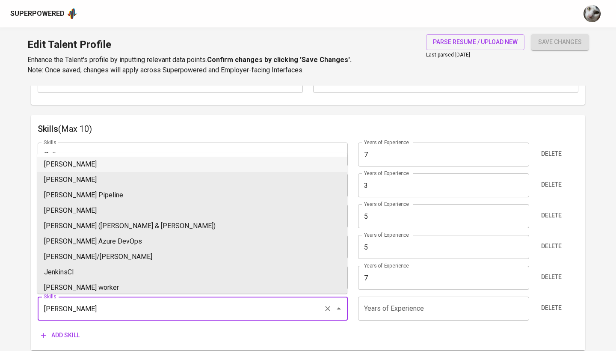
click at [243, 158] on li "[PERSON_NAME]" at bounding box center [192, 163] width 310 height 15
type input "[PERSON_NAME]"
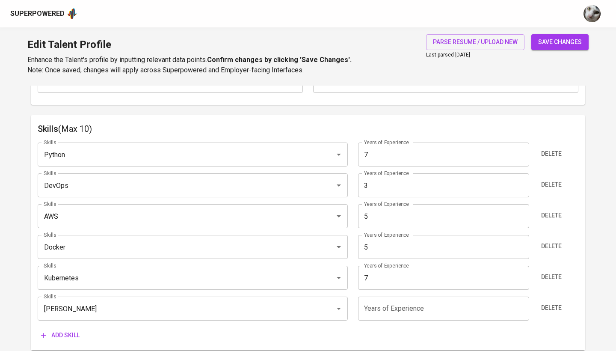
click at [387, 306] on input "number" at bounding box center [443, 308] width 171 height 24
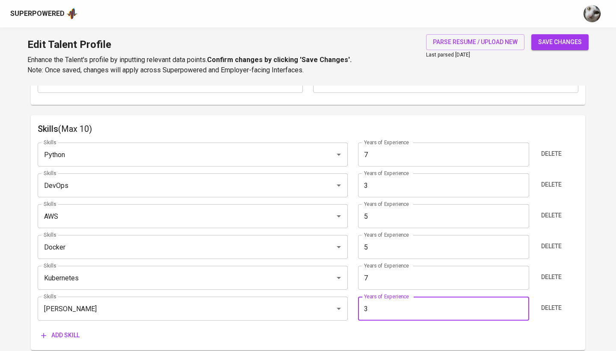
type input "3"
click at [548, 43] on span "save changes" at bounding box center [560, 42] width 44 height 11
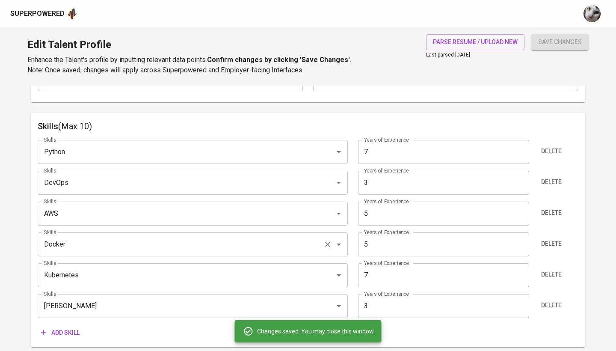
type input "Kubernetes"
type input "Python"
type input "7"
type input "Docker"
type input "AWS"
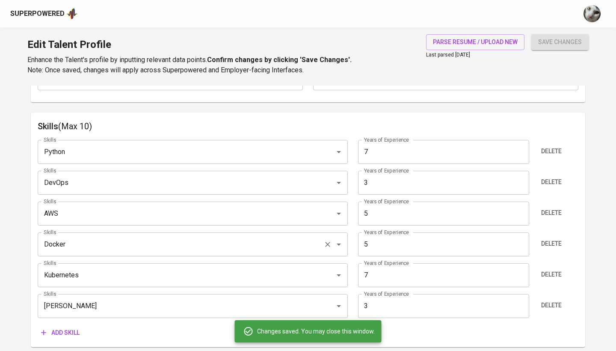
type input "[PERSON_NAME]"
type input "3"
type input "DevOps"
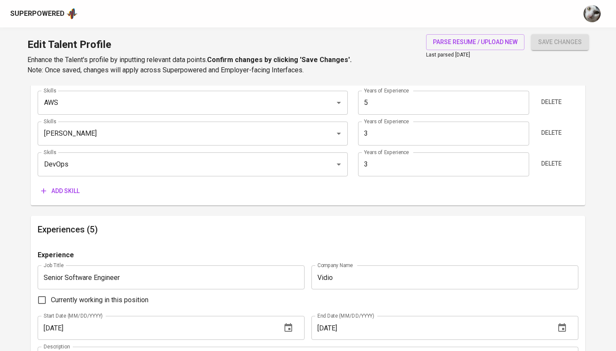
scroll to position [561, 0]
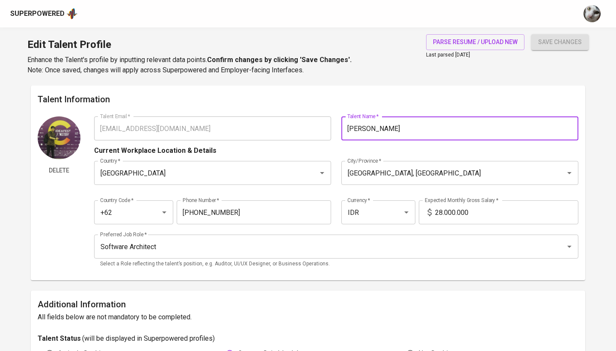
click at [411, 126] on input "[PERSON_NAME]" at bounding box center [459, 128] width 237 height 24
paste input "[PERSON_NAME]"
type input "[PERSON_NAME]"
click at [558, 37] on span "save changes" at bounding box center [560, 42] width 44 height 11
